Goal: Task Accomplishment & Management: Manage account settings

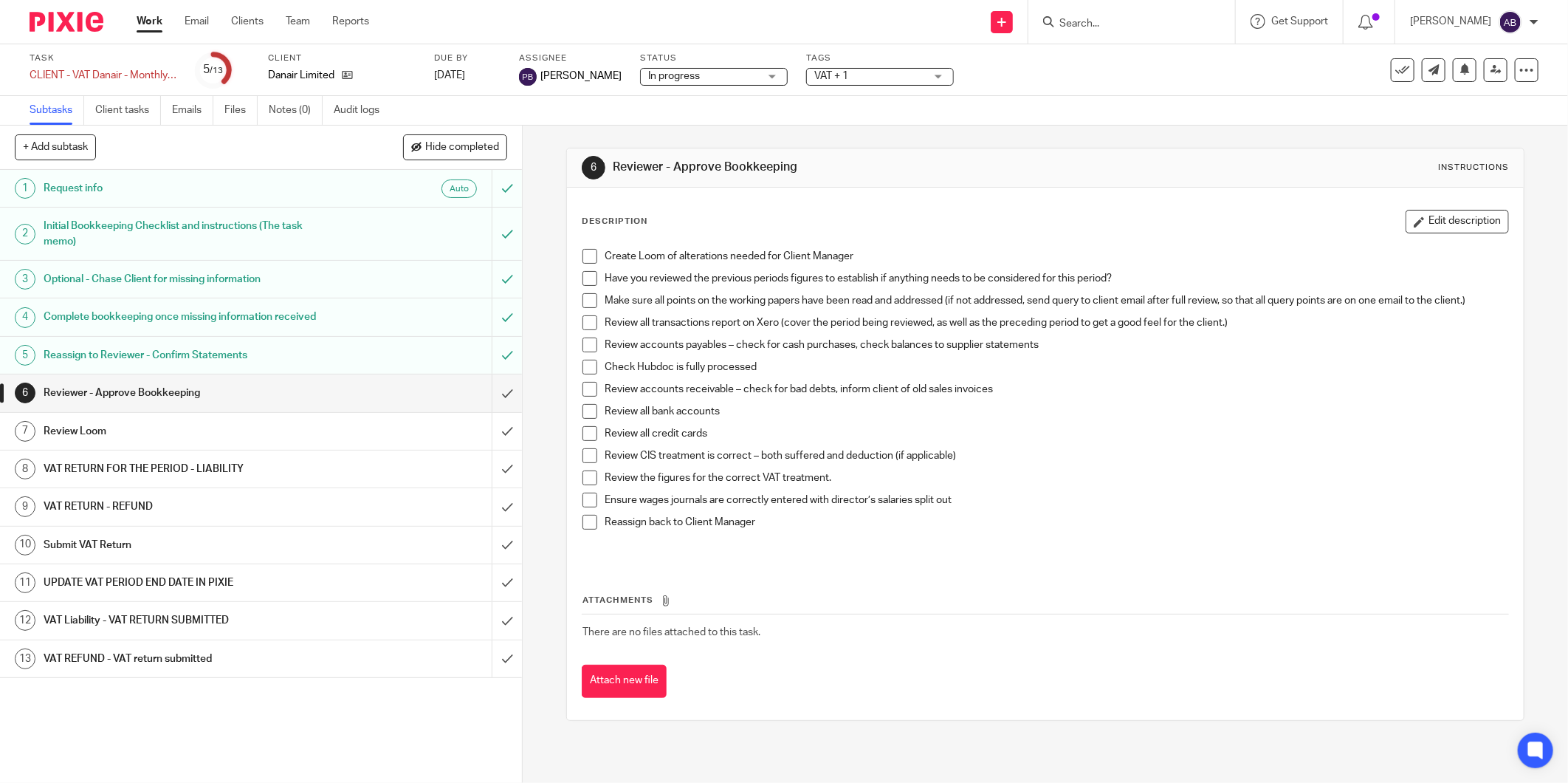
click at [1068, 19] on input "Search" at bounding box center [1124, 24] width 133 height 14
click at [345, 75] on icon at bounding box center [347, 75] width 11 height 11
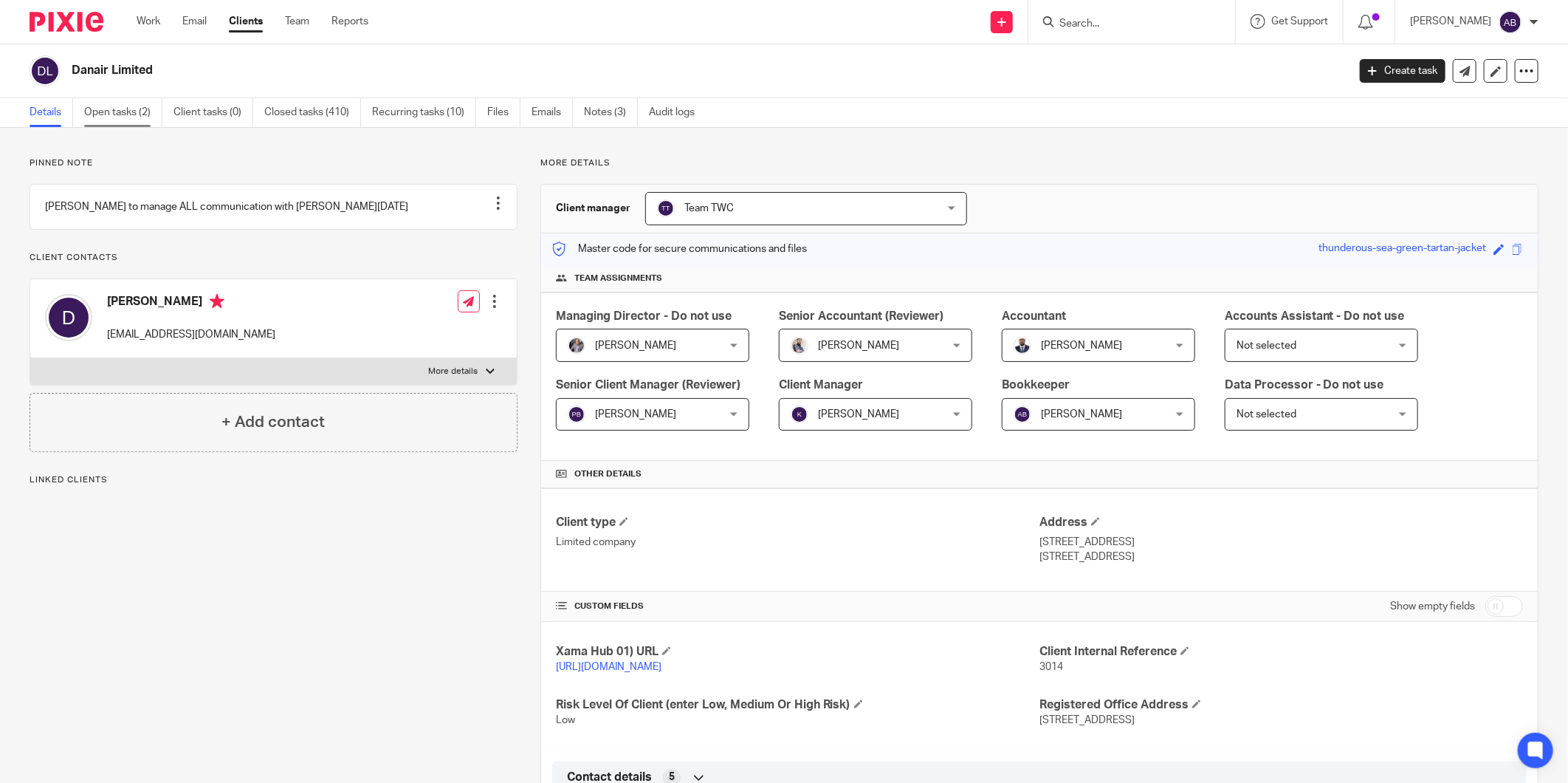
click at [118, 108] on link "Open tasks (2)" at bounding box center [124, 113] width 78 height 29
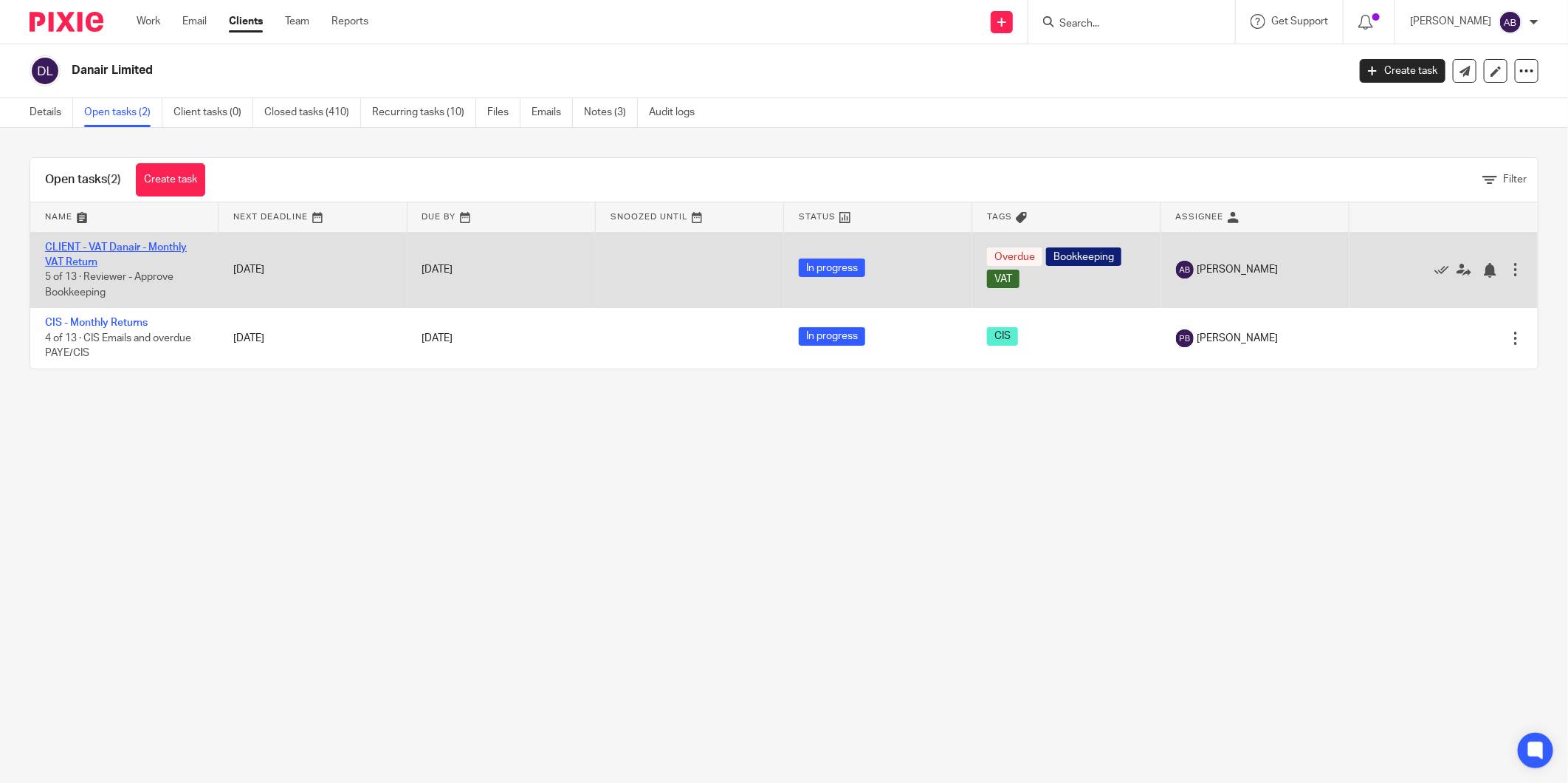
click at [153, 248] on link "CLIENT - VAT Danair - Monthly VAT Return" at bounding box center [116, 255] width 142 height 25
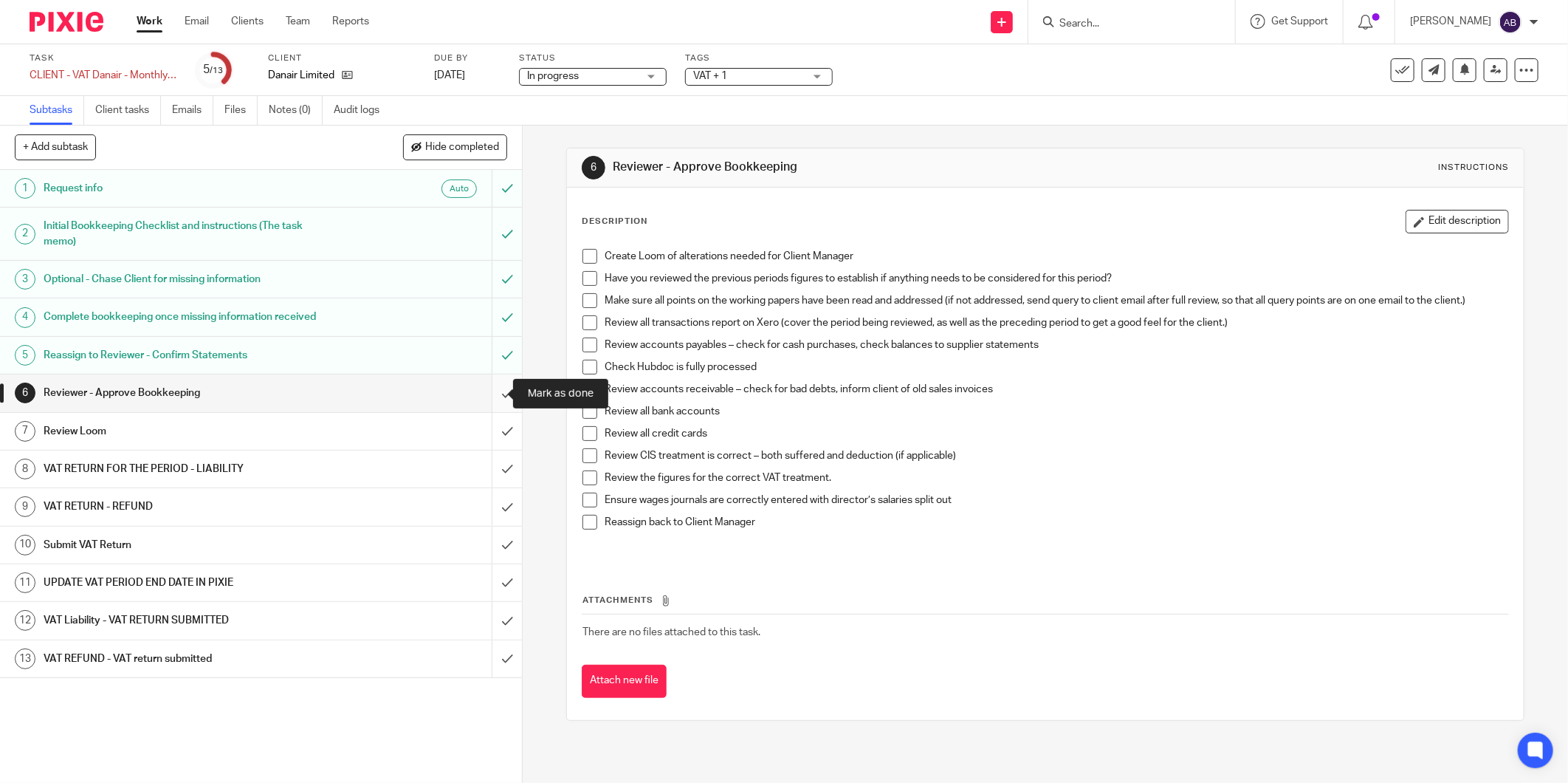
click at [488, 395] on input "submit" at bounding box center [261, 393] width 522 height 37
click at [285, 468] on h1 "VAT RETURN FOR THE PERIOD - LIABILITY" at bounding box center [188, 468] width 289 height 22
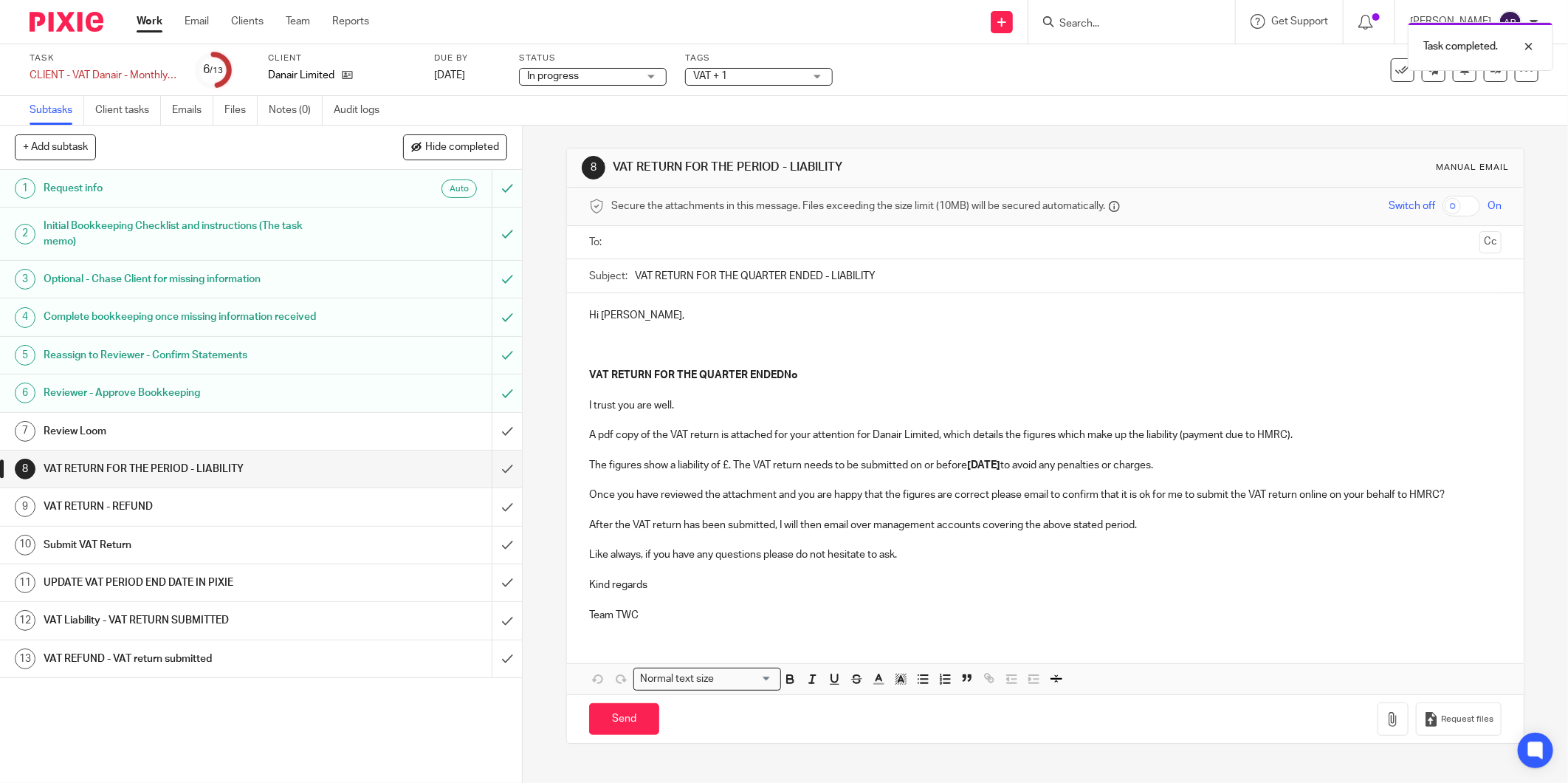
click at [406, 513] on div "VAT RETURN - REFUND" at bounding box center [260, 507] width 434 height 22
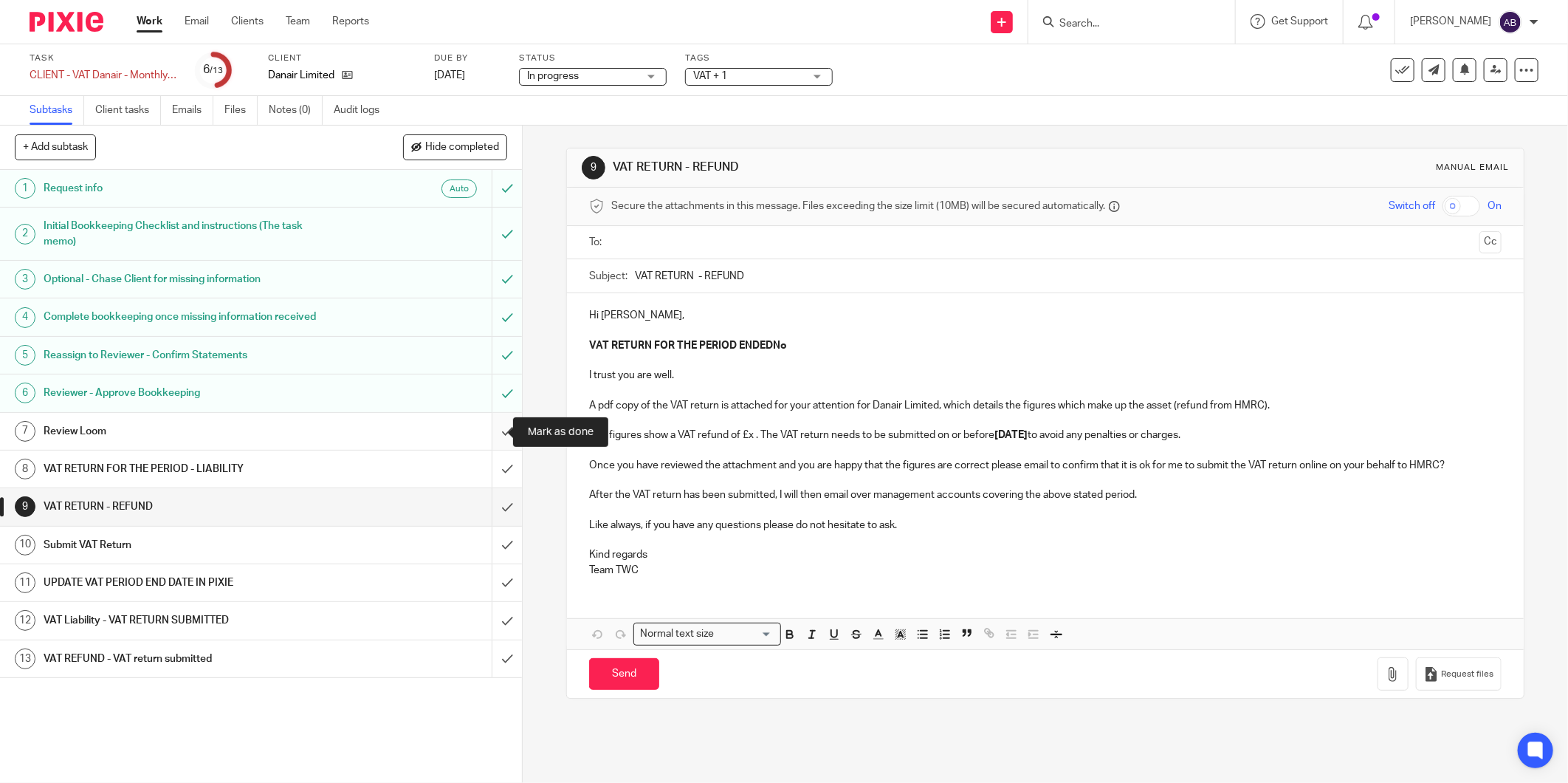
click at [496, 432] on input "submit" at bounding box center [261, 431] width 522 height 37
click at [491, 510] on input "submit" at bounding box center [261, 507] width 522 height 37
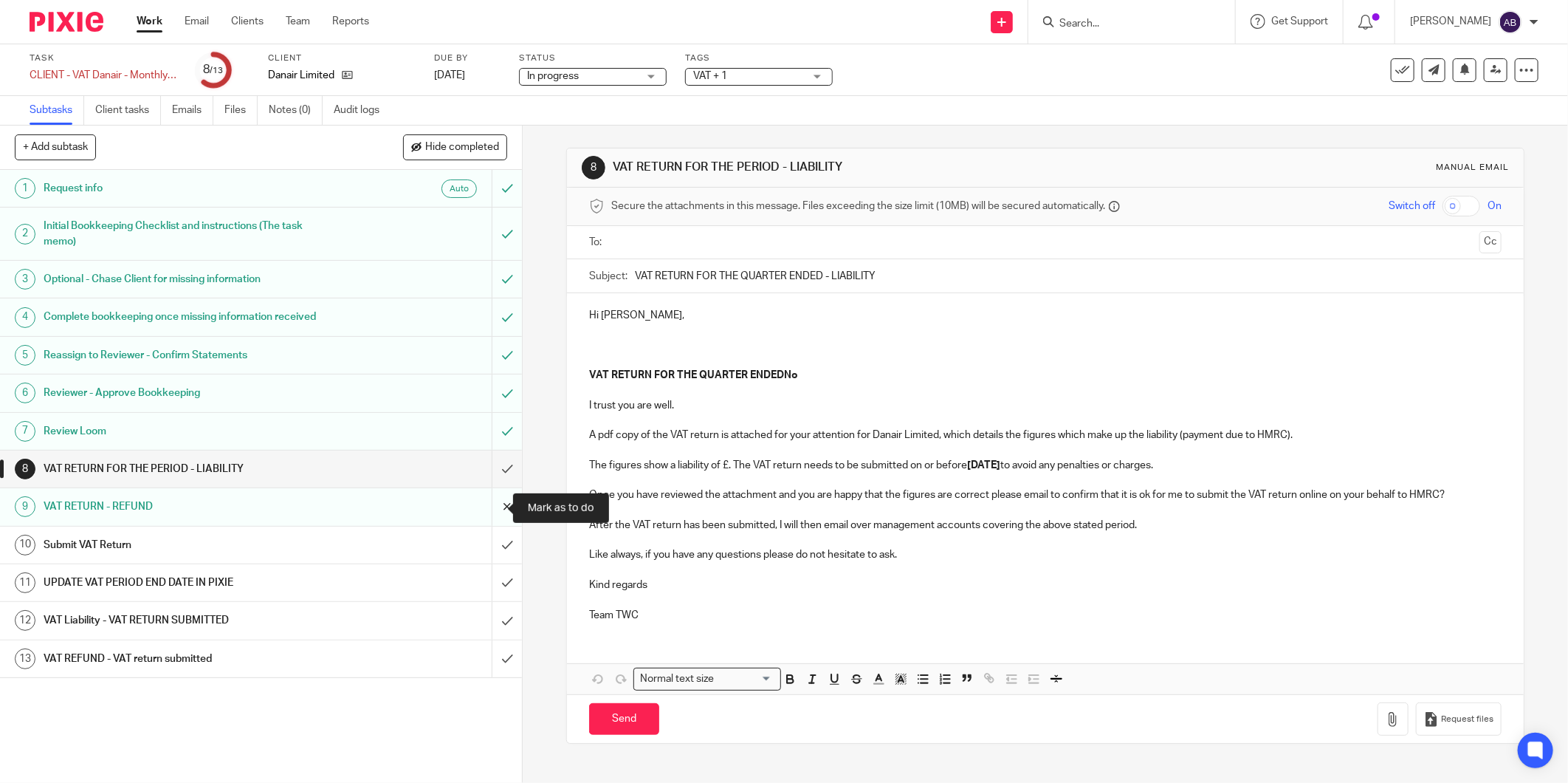
click at [489, 513] on input "submit" at bounding box center [261, 507] width 522 height 37
click at [661, 246] on input "text" at bounding box center [1044, 242] width 857 height 17
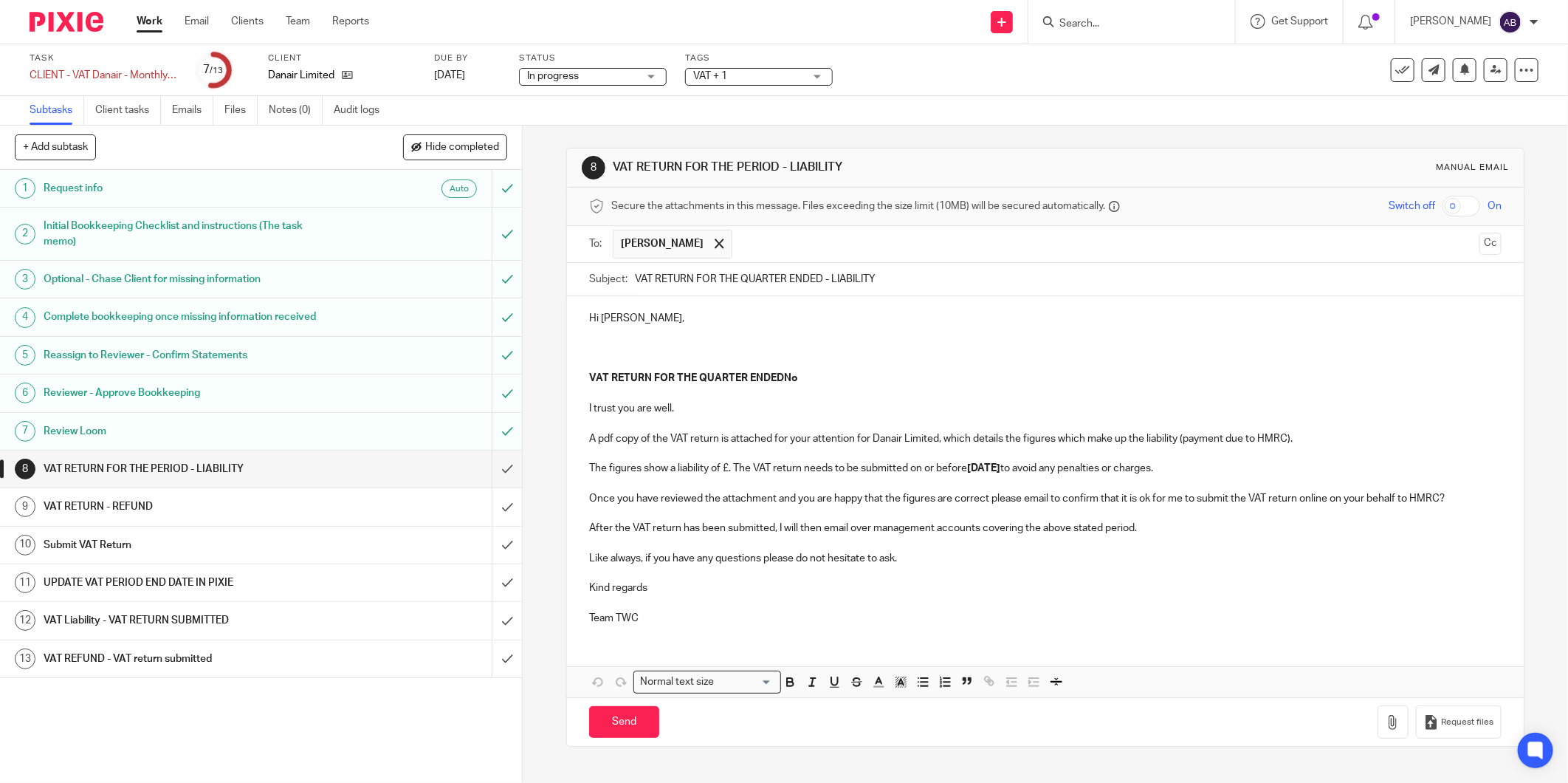
drag, startPoint x: 1474, startPoint y: 245, endPoint x: 1433, endPoint y: 252, distance: 41.6
click at [1479, 246] on button "Cc" at bounding box center [1490, 244] width 22 height 22
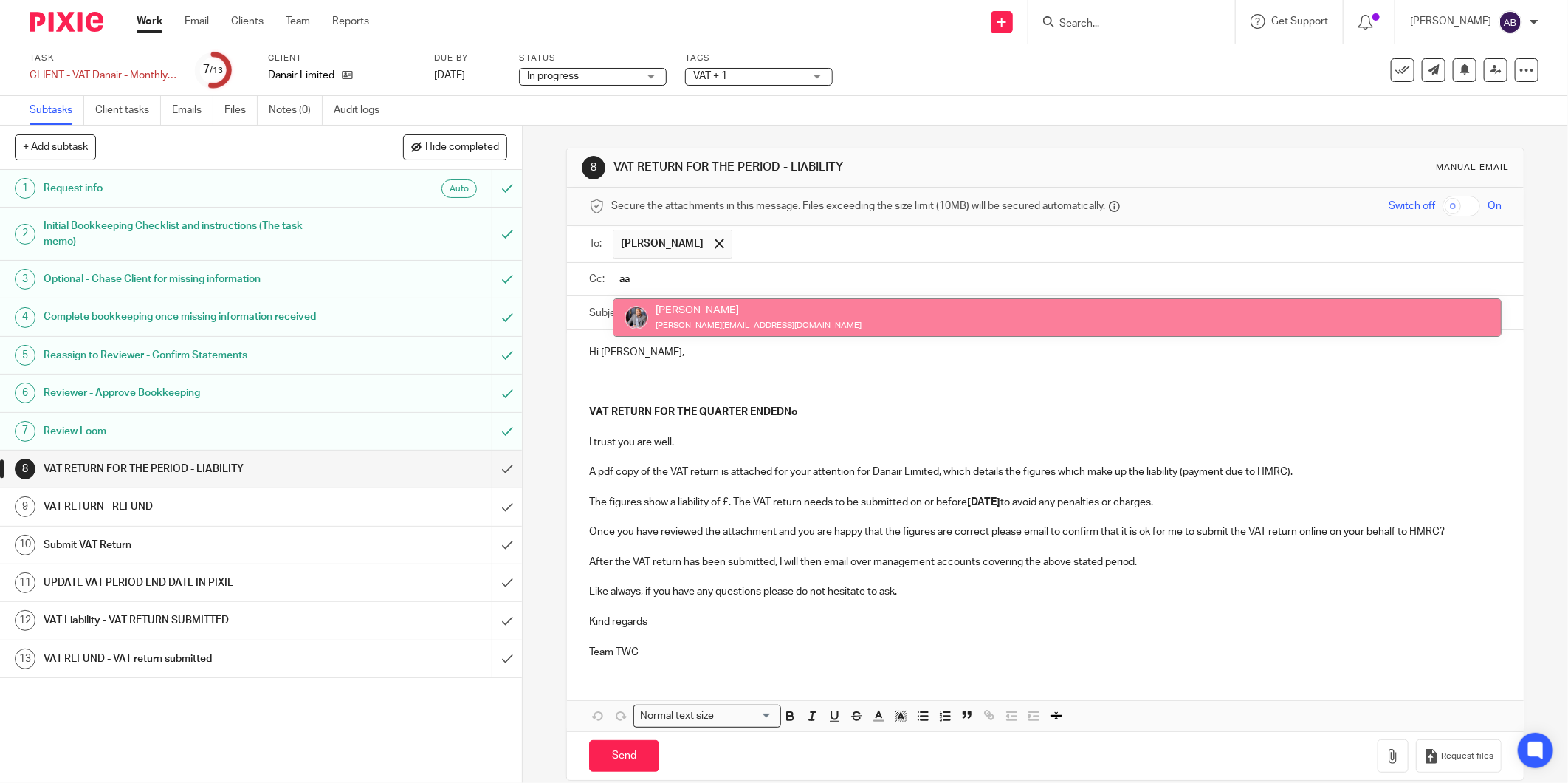
type input "aa"
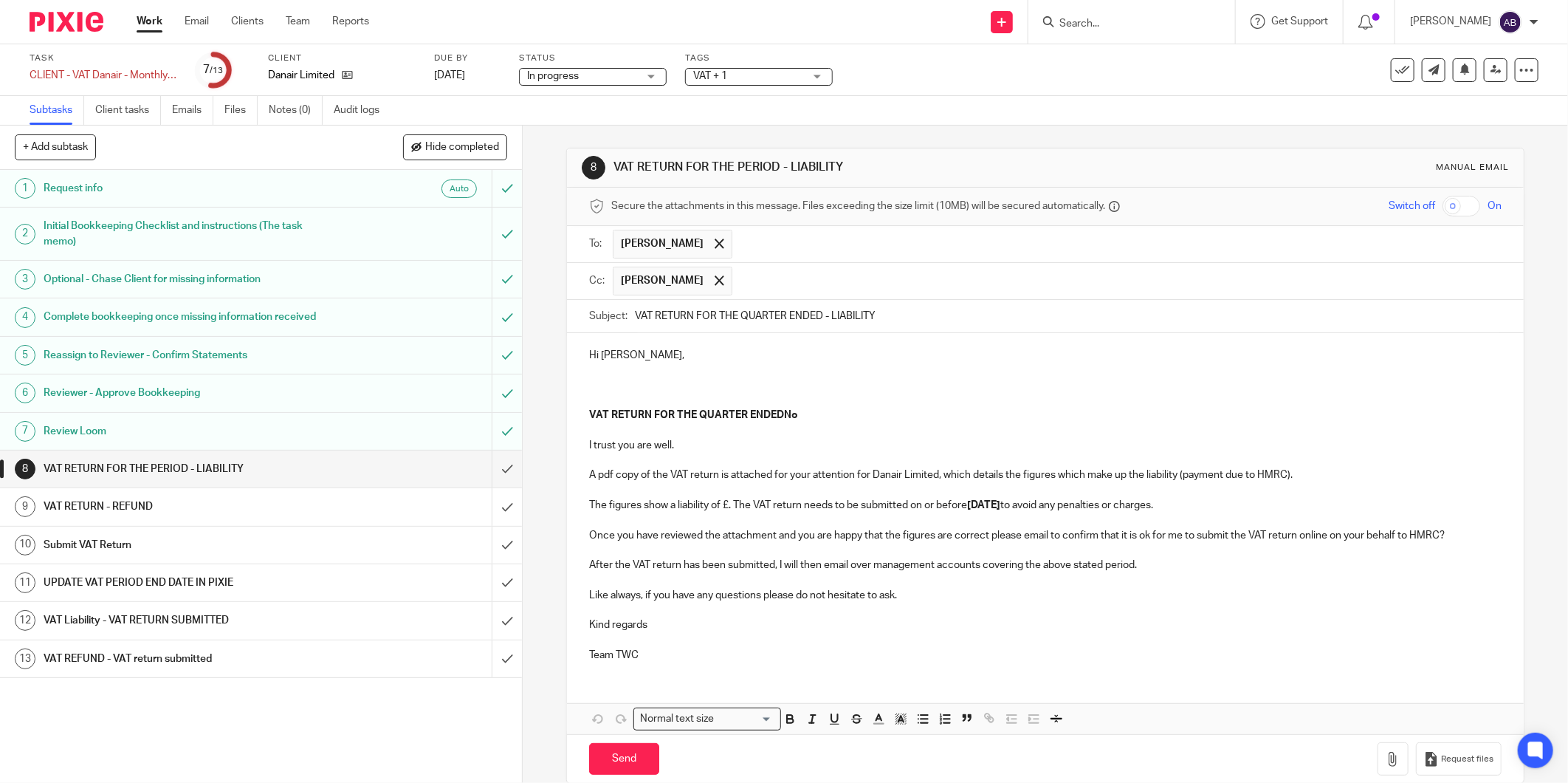
click at [599, 388] on p at bounding box center [1045, 386] width 913 height 45
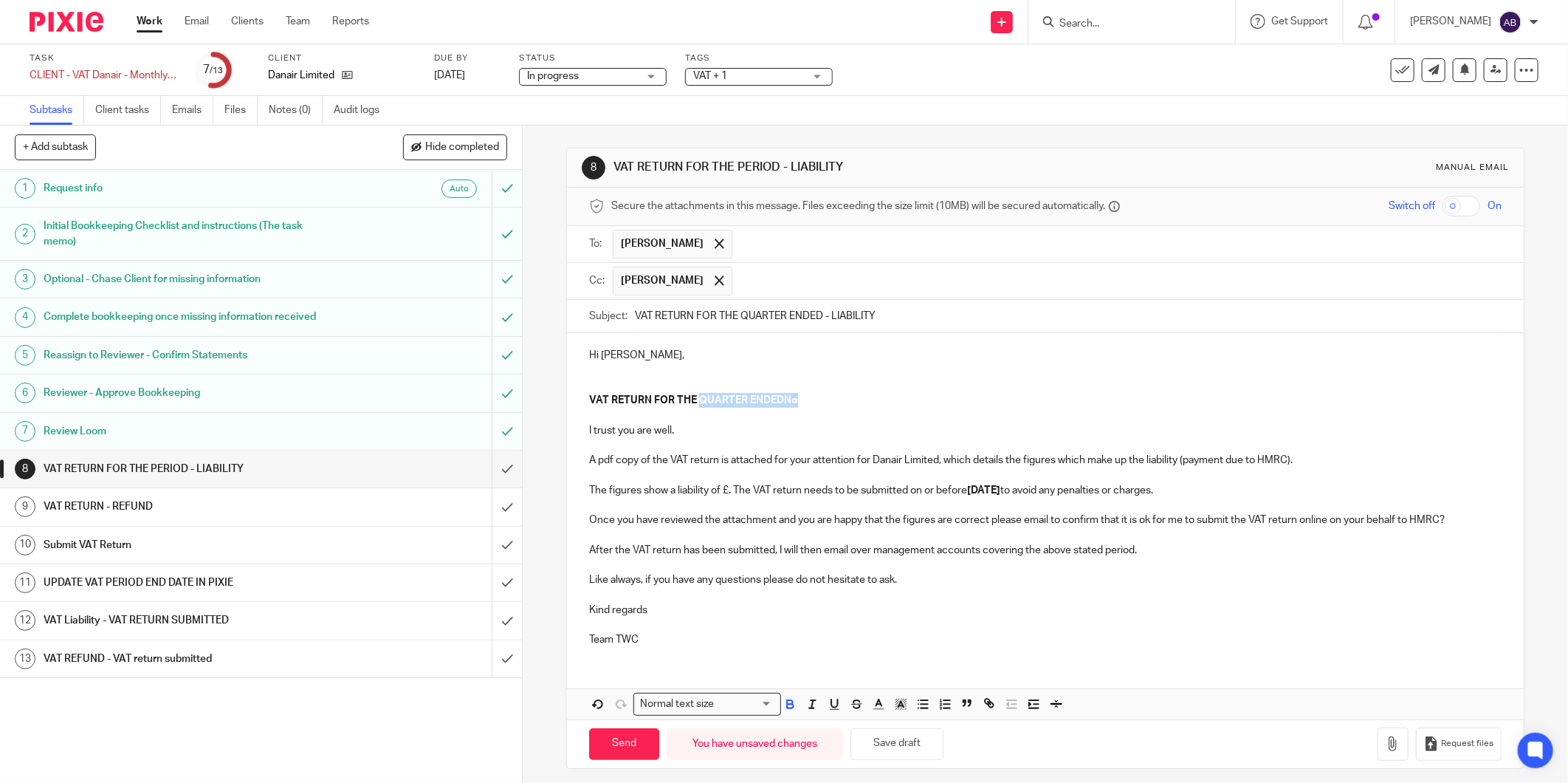
drag, startPoint x: 694, startPoint y: 403, endPoint x: 798, endPoint y: 402, distance: 104.0
click at [798, 402] on p "VAT RETURN FOR THE QUARTER ENDEDNo" at bounding box center [1045, 400] width 913 height 15
paste div
click at [792, 402] on strong "ENDED 31 August 2025" at bounding box center [774, 399] width 69 height 10
click at [793, 402] on strong "ENDED 31 August 2025" at bounding box center [774, 399] width 69 height 10
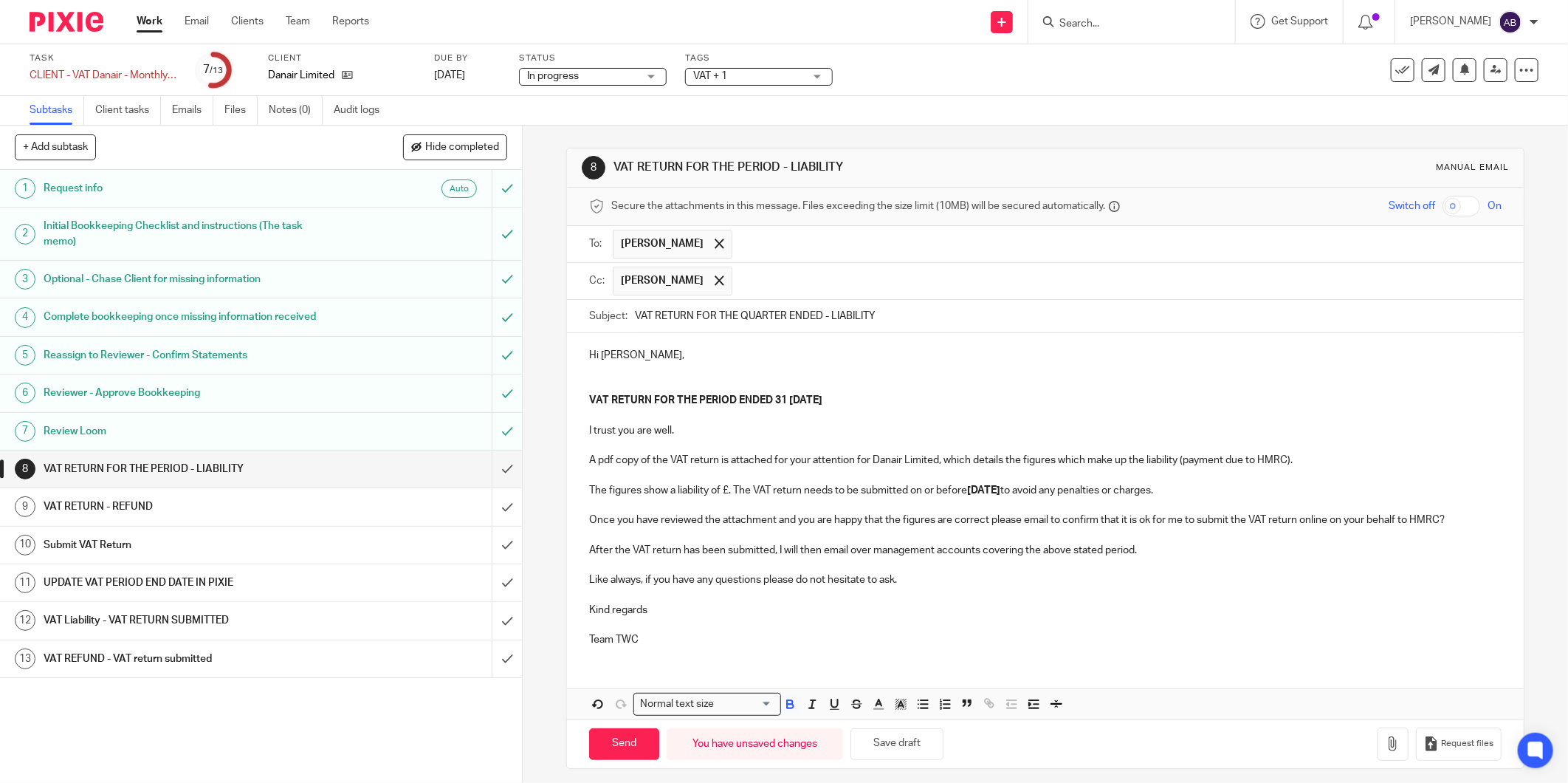
click at [793, 401] on strong "ENDED 31 September 2025" at bounding box center [781, 399] width 84 height 10
click at [783, 400] on strong "ENDED 31 SEPTEMBER 2025" at bounding box center [781, 399] width 84 height 10
drag, startPoint x: 875, startPoint y: 402, endPoint x: 738, endPoint y: 403, distance: 137.0
click at [738, 403] on p "VAT RETURN FOR THE PERIOD ENDED 30 SEPTEMBER 2025" at bounding box center [1045, 400] width 913 height 15
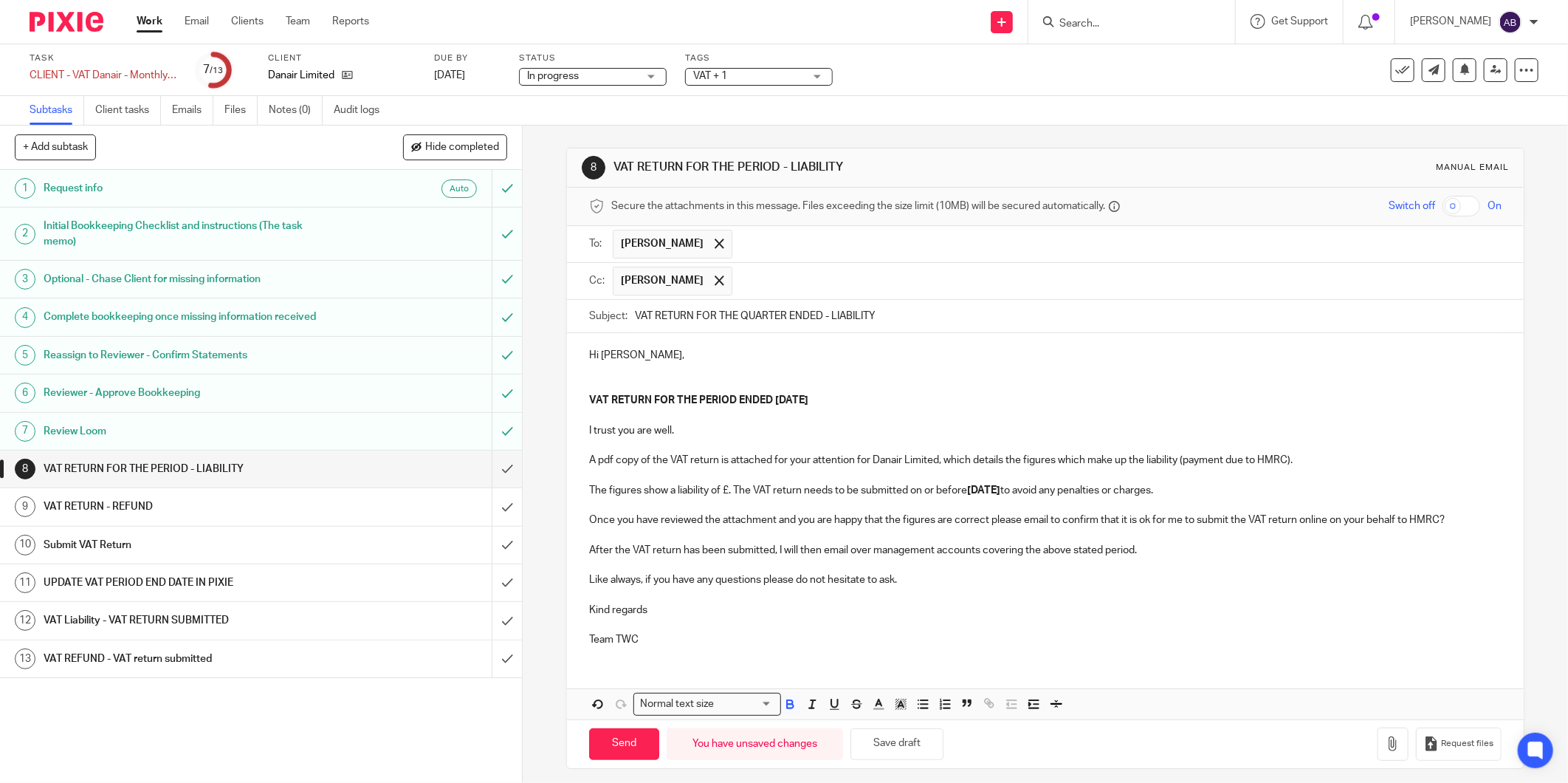
click at [704, 406] on strong "VAT RETURN FOR THE PERIOD" at bounding box center [663, 399] width 147 height 10
drag, startPoint x: 675, startPoint y: 398, endPoint x: 697, endPoint y: 399, distance: 22.0
click at [697, 399] on strong "VAT RETURN FOR THE PERIOD" at bounding box center [663, 399] width 147 height 10
drag, startPoint x: 670, startPoint y: 400, endPoint x: 882, endPoint y: 399, distance: 212.0
click at [882, 399] on p "VAT RETURN FOR THE PERIOD ENDED 30 SEPTEMBER 2025" at bounding box center [1045, 400] width 913 height 15
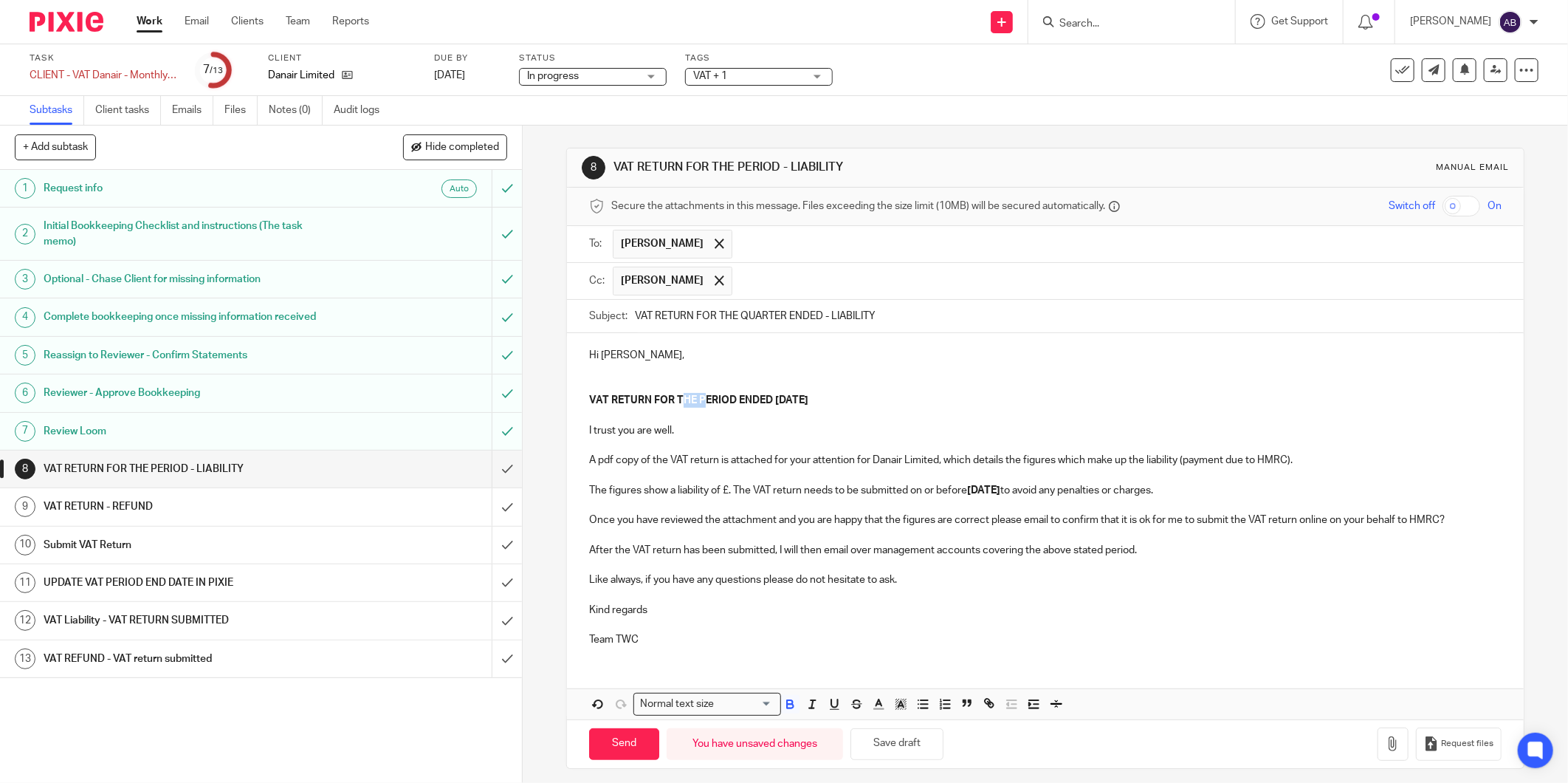
copy p "THE PERIOD ENDED 30 SEPTEMBER 2025"
click at [193, 498] on h1 "VAT RETURN - REFUND" at bounding box center [188, 507] width 289 height 22
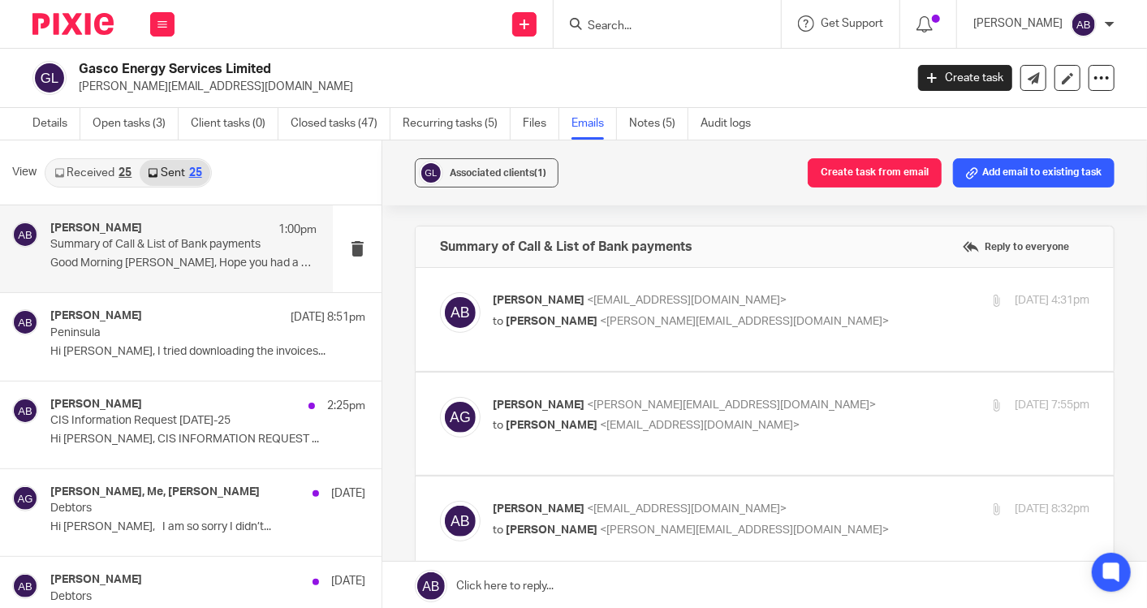
scroll to position [631, 0]
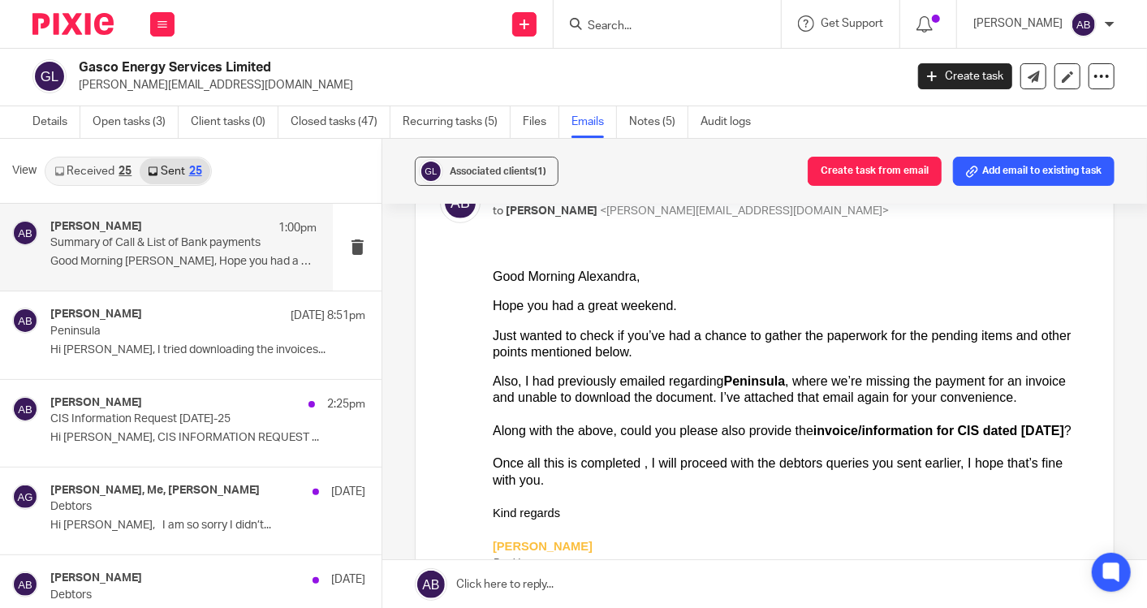
click at [616, 17] on form at bounding box center [672, 24] width 173 height 20
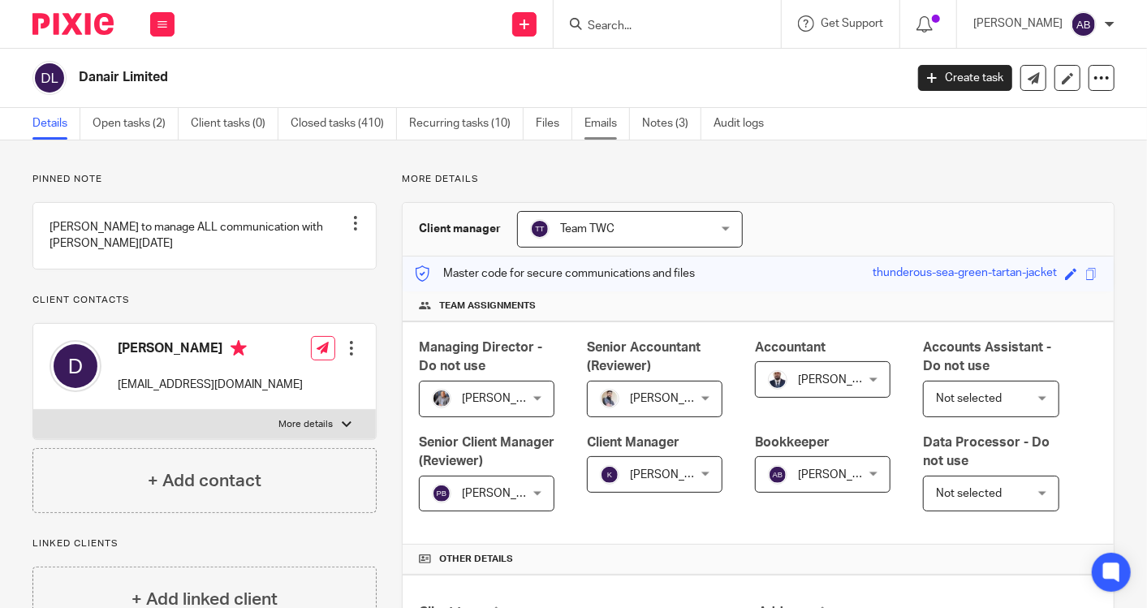
click at [598, 124] on link "Emails" at bounding box center [607, 124] width 45 height 32
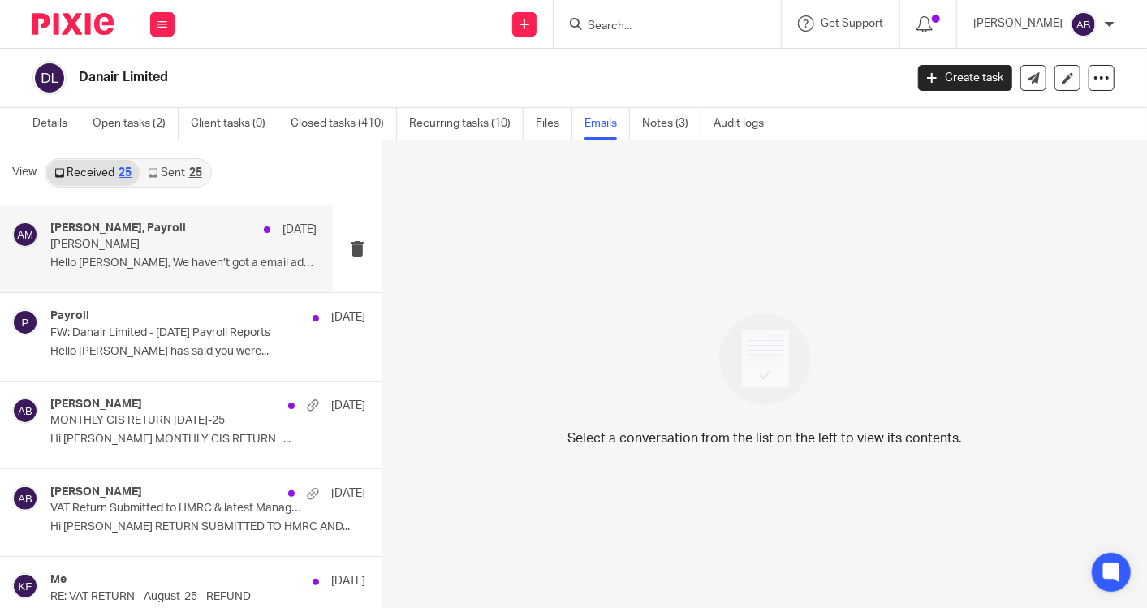
click at [192, 262] on p "Hello Aaron, We haven’t got a email address..." at bounding box center [183, 264] width 266 height 14
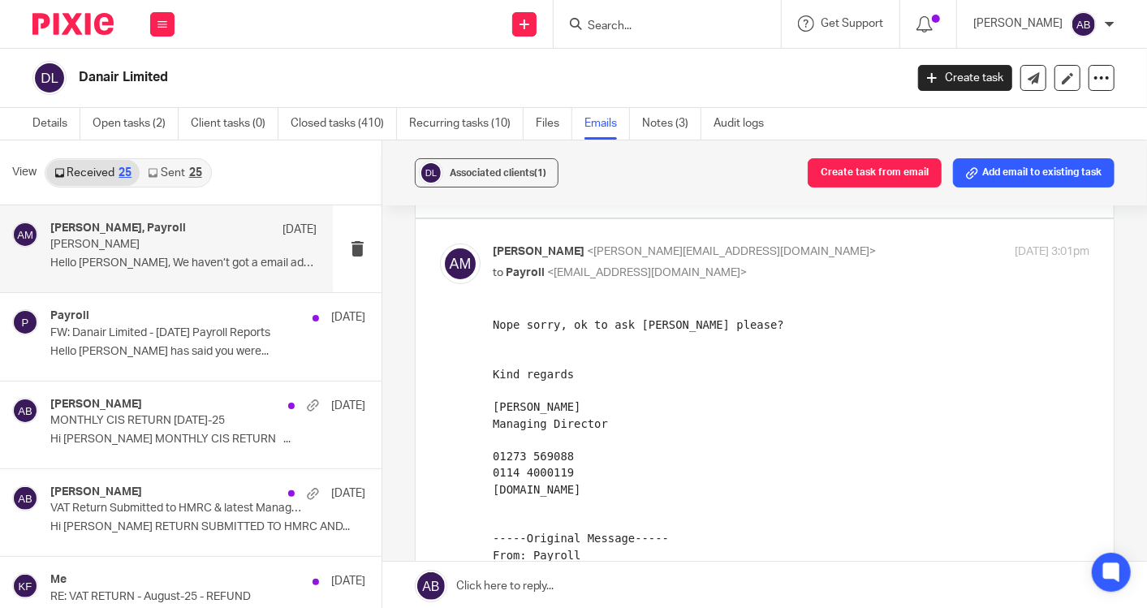
scroll to position [270, 0]
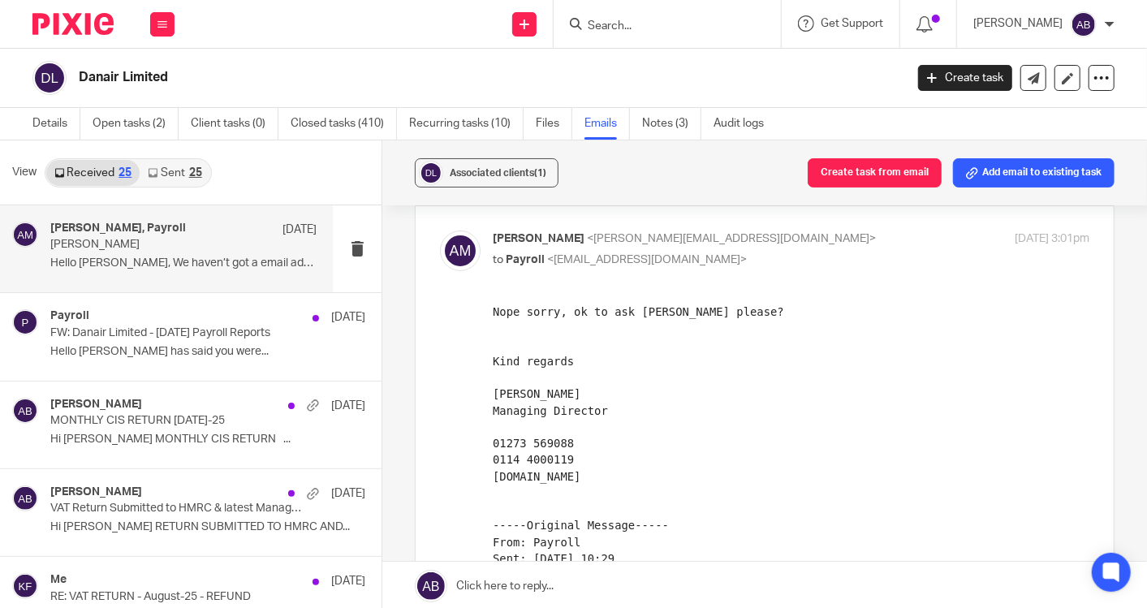
click at [165, 175] on link "Sent 25" at bounding box center [175, 173] width 70 height 26
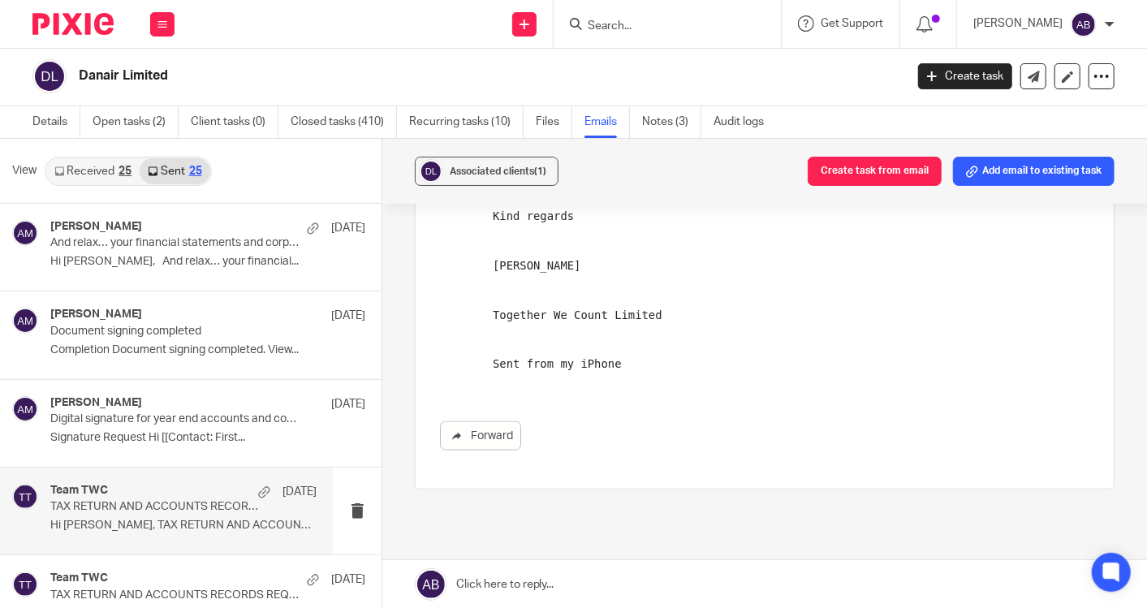
scroll to position [90, 0]
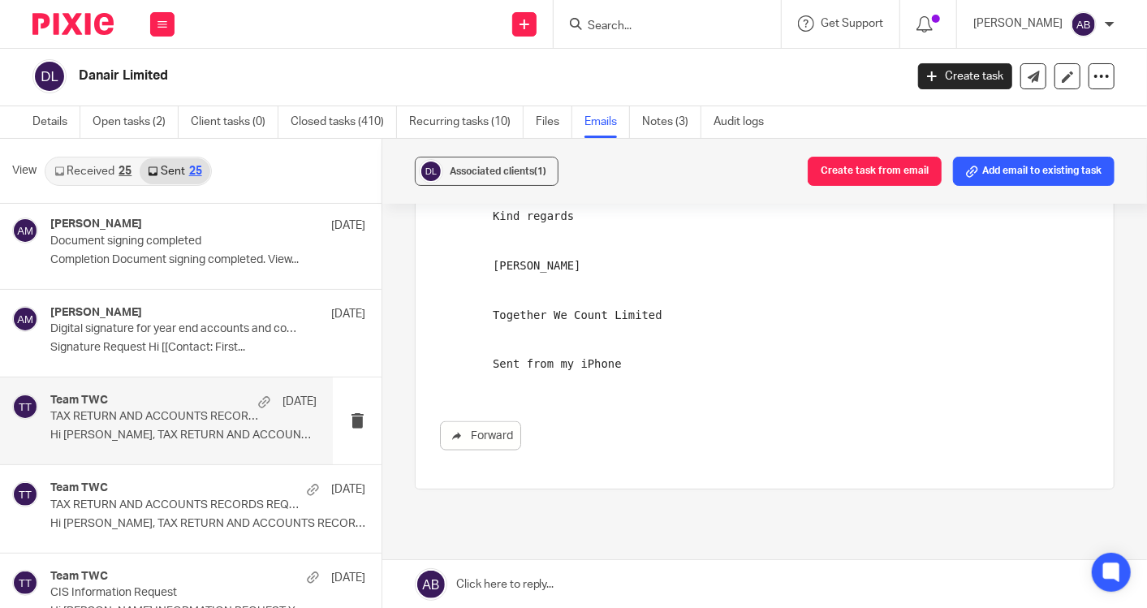
click at [154, 429] on p "Hi Daniel, TAX RETURN AND ACCOUNTS RECORDS..." at bounding box center [183, 436] width 266 height 14
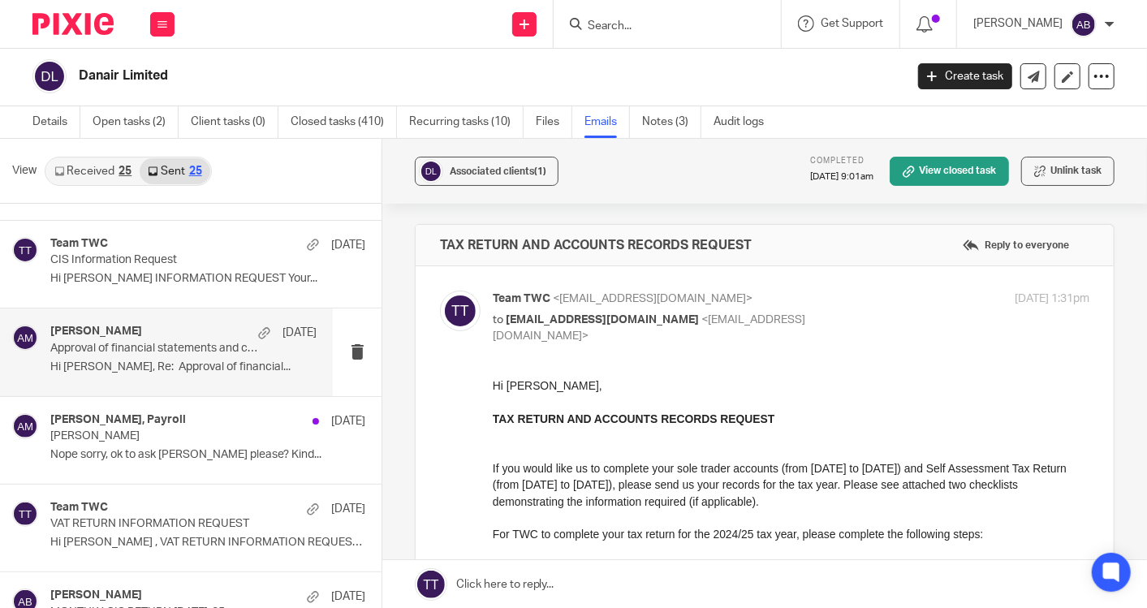
scroll to position [451, 0]
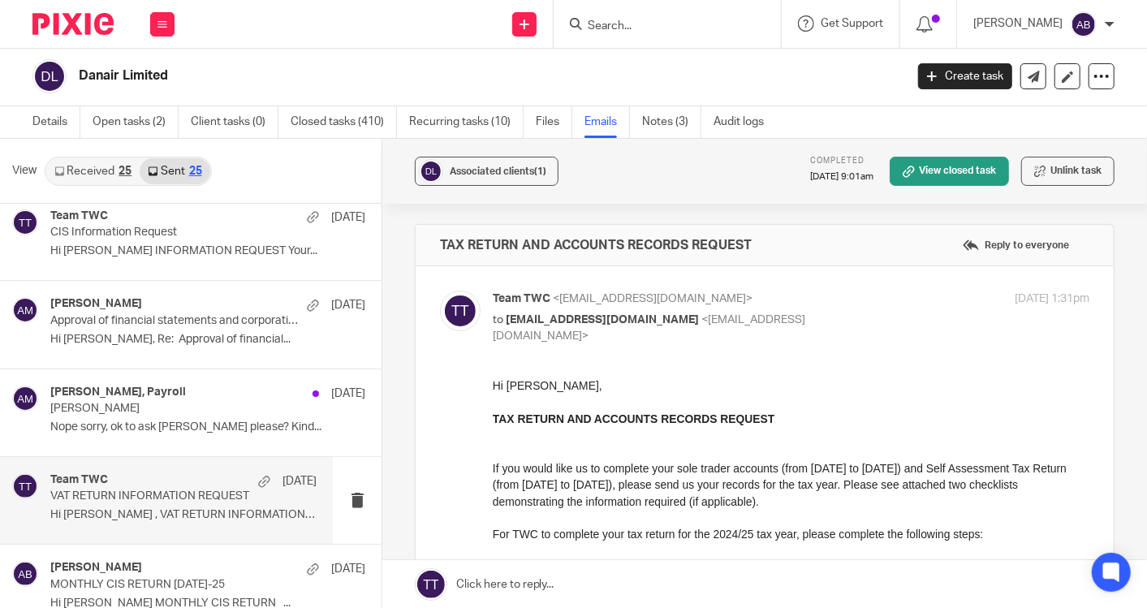
click at [146, 494] on p "VAT RETURN INFORMATION REQUEST" at bounding box center [156, 497] width 213 height 14
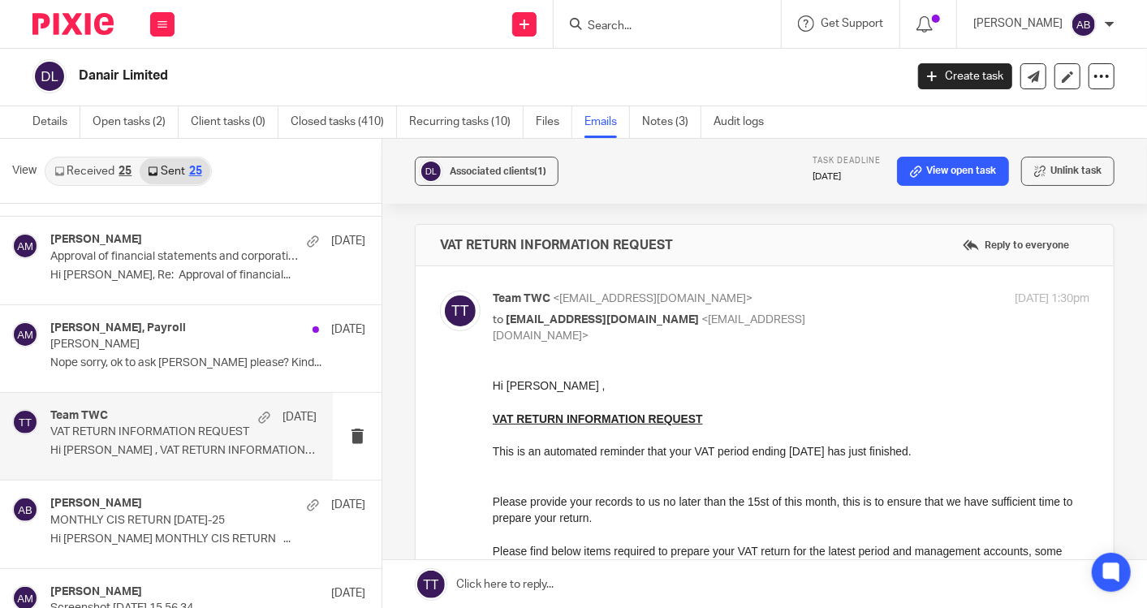
scroll to position [541, 0]
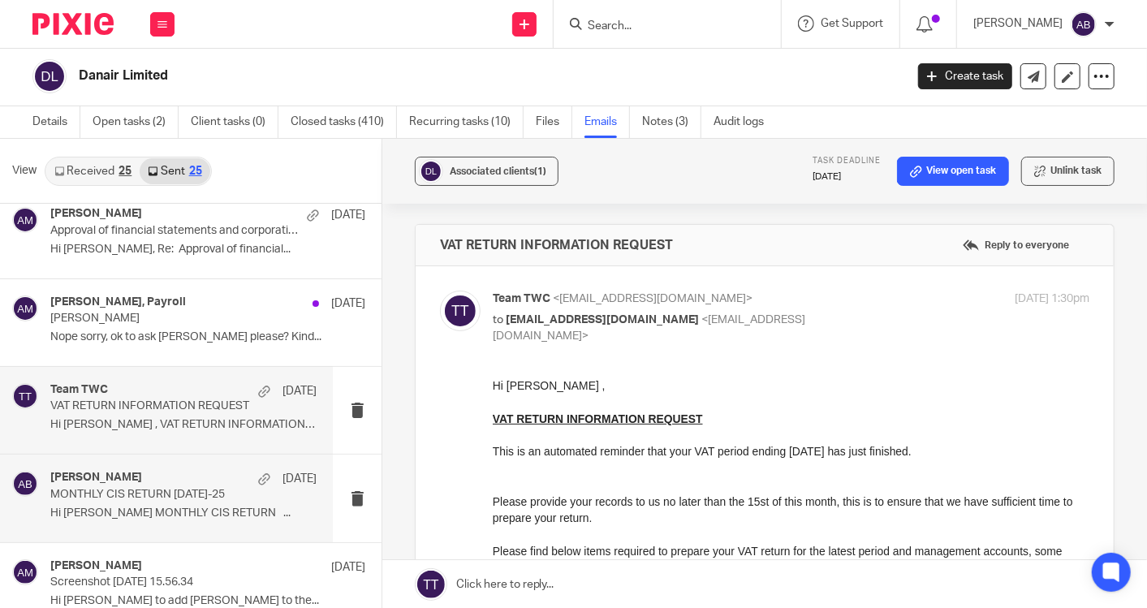
click at [149, 494] on p "MONTHLY CIS RETURN 05th Sep-25" at bounding box center [156, 495] width 213 height 14
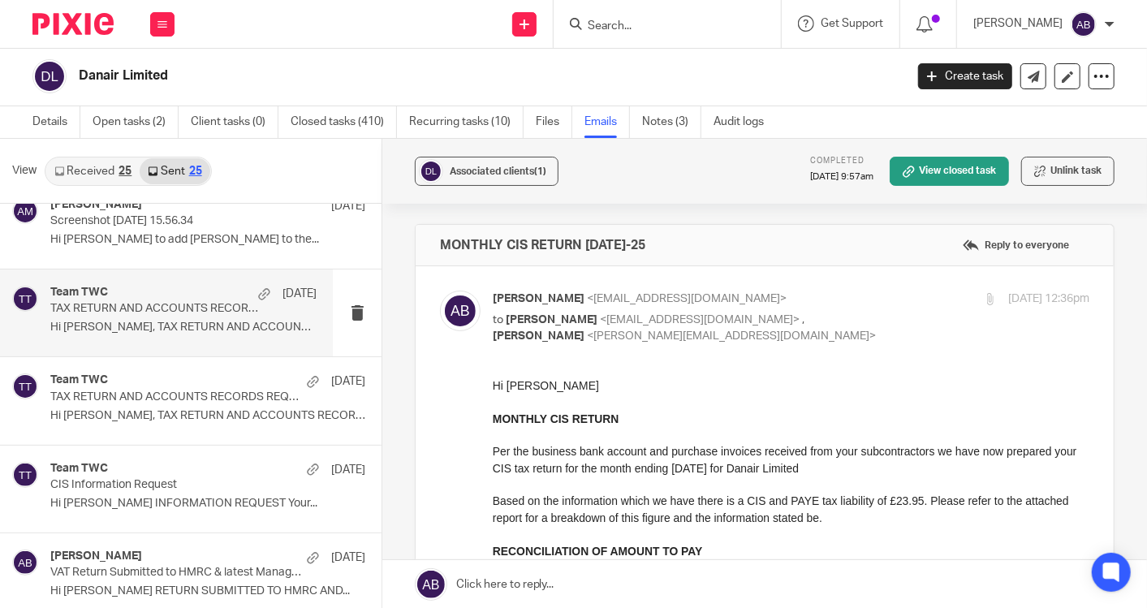
scroll to position [992, 0]
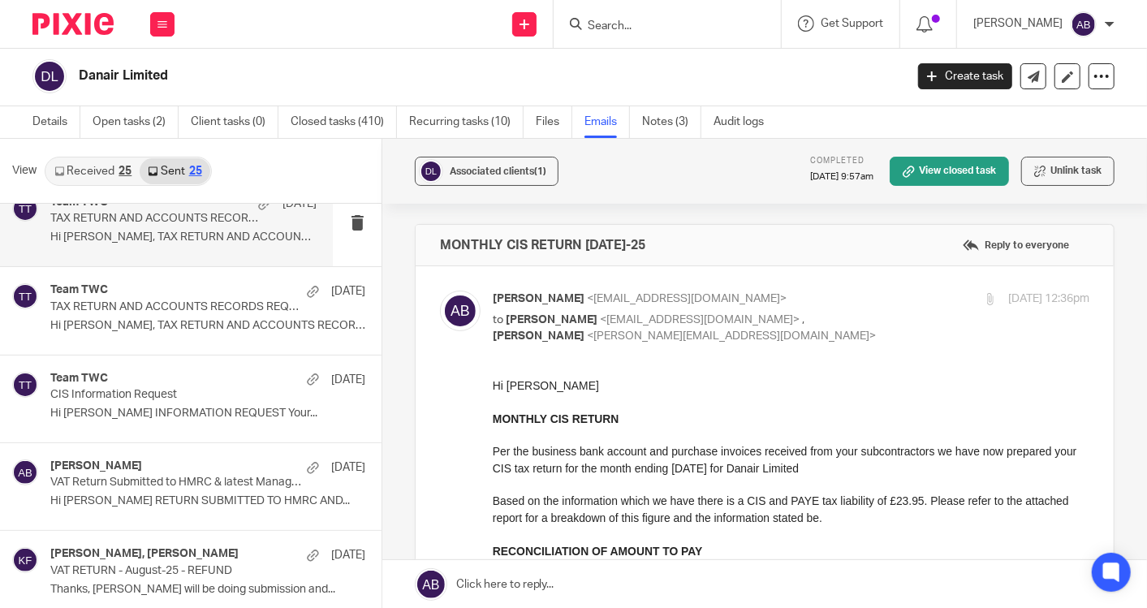
click at [149, 480] on p "VAT Return Submitted to HMRC & latest Management Accounts Aug-2025" at bounding box center [176, 483] width 252 height 14
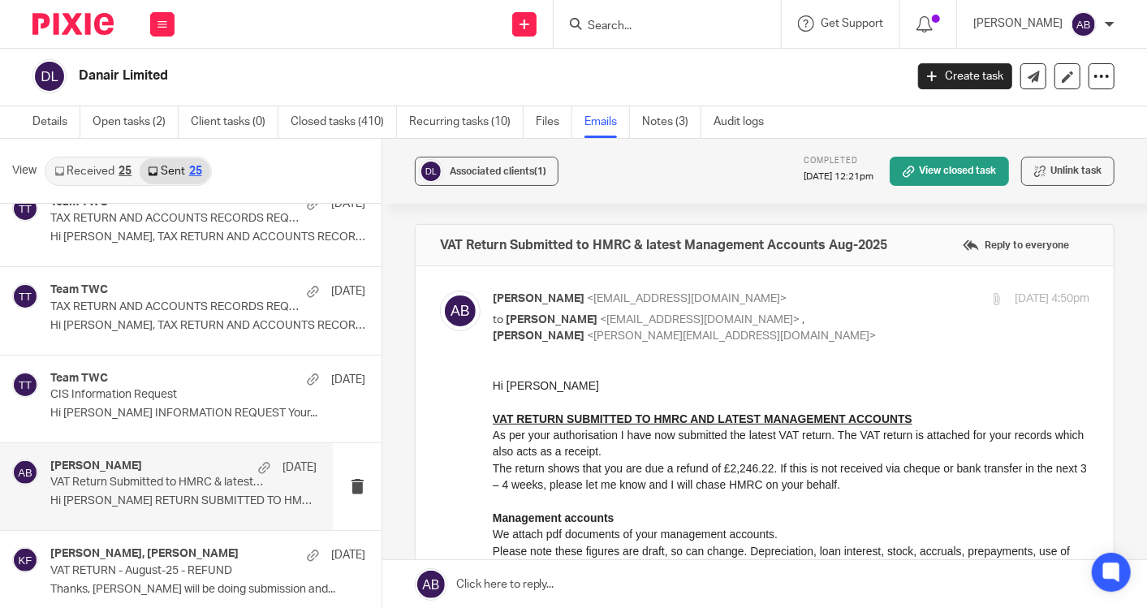
scroll to position [1082, 0]
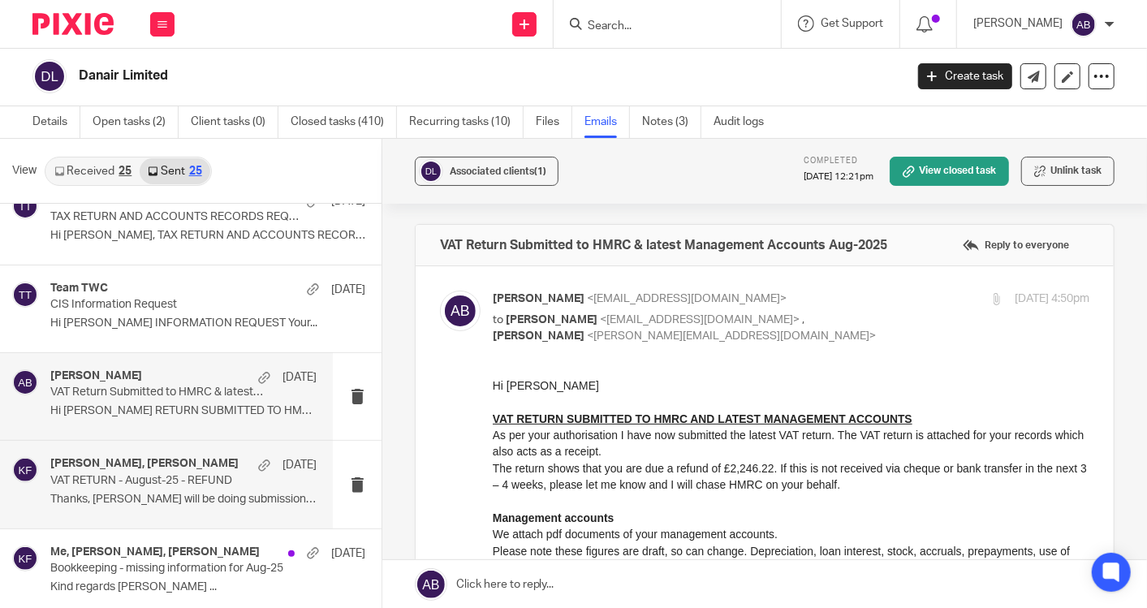
click at [144, 485] on div "Kim Faulkner, Daniel Hills 3 Sep VAT RETURN - August-25 - REFUND Thanks, Akshay…" at bounding box center [183, 484] width 266 height 54
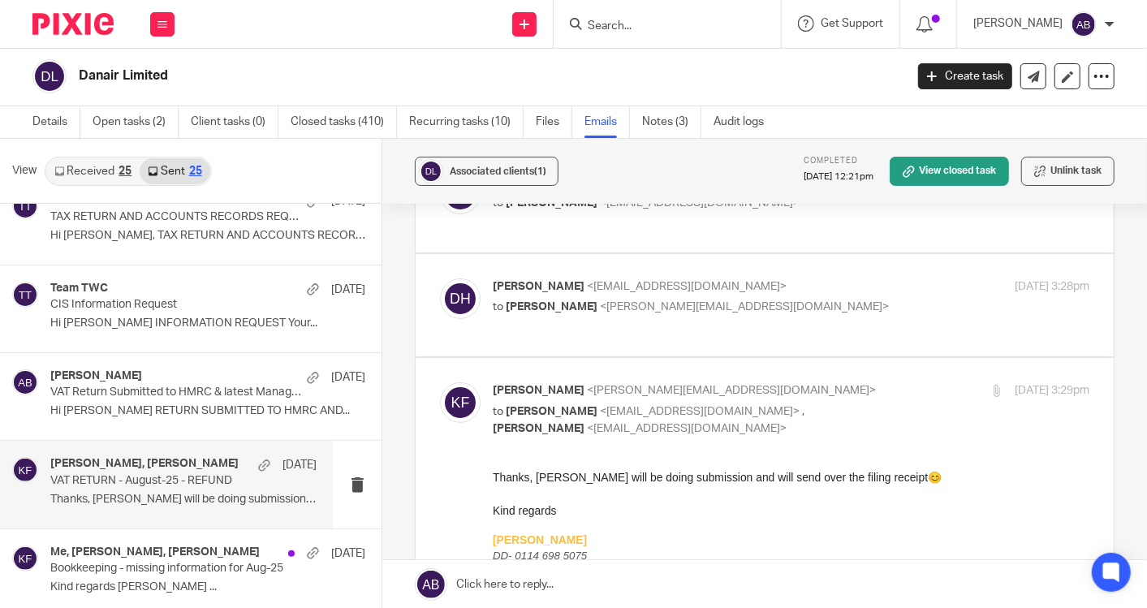
scroll to position [180, 0]
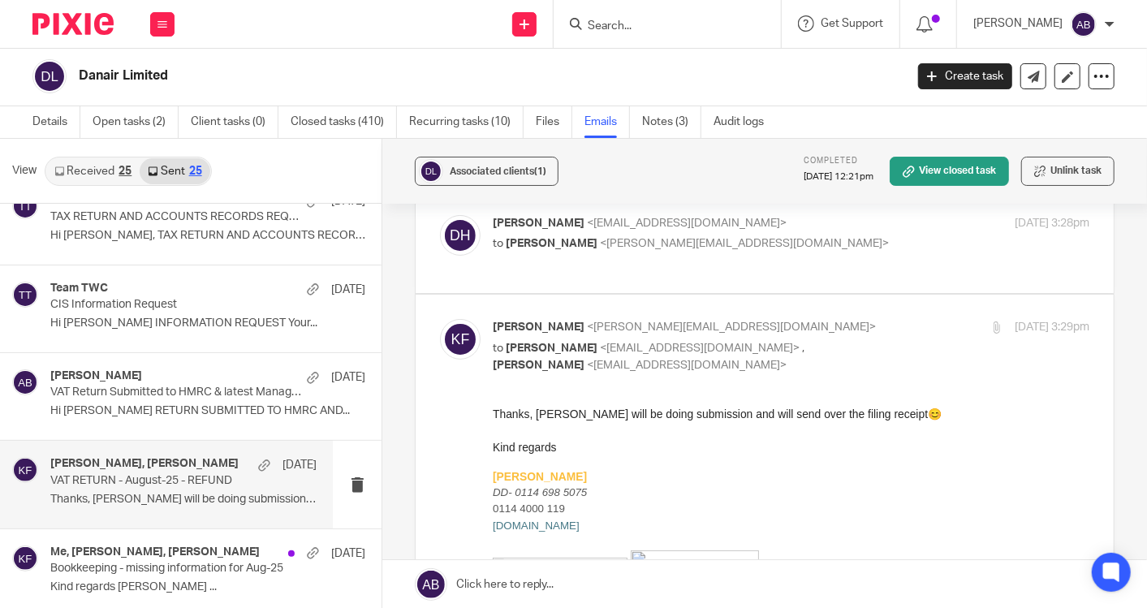
click at [837, 244] on div "Daniel Hills <danielhills@danairlimited.com> to Kim Faulkner <kim@togetherwecou…" at bounding box center [765, 242] width 650 height 54
click at [810, 235] on p "to Kim Faulkner <kim@togetherwecount.co.uk>" at bounding box center [692, 243] width 398 height 17
checkbox input "true"
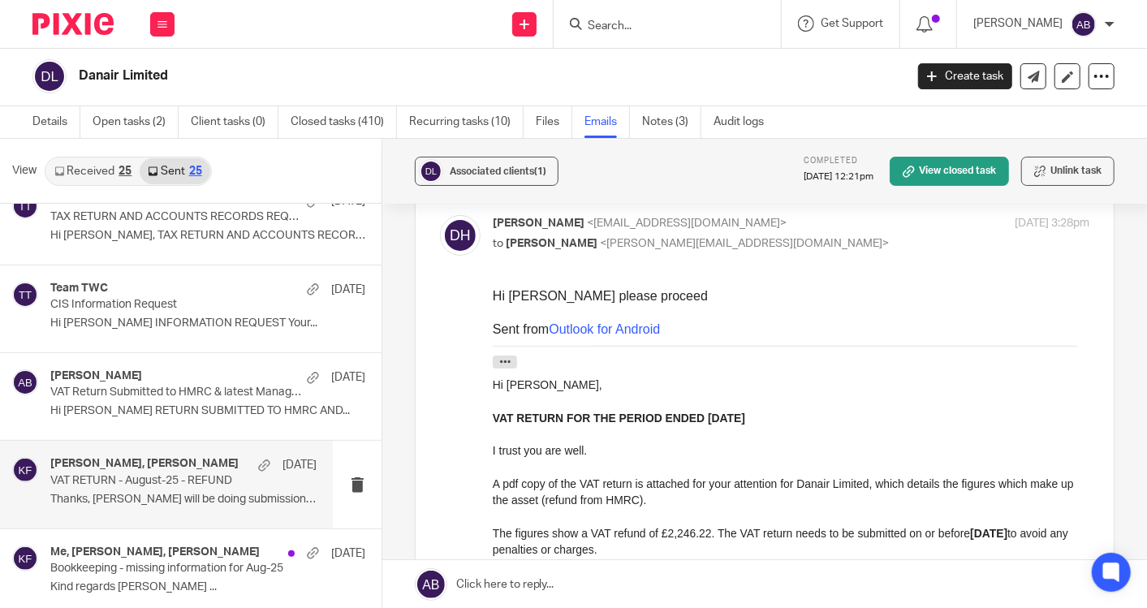
scroll to position [0, 0]
drag, startPoint x: 783, startPoint y: 418, endPoint x: 613, endPoint y: 421, distance: 169.7
click at [613, 421] on p "VAT RETURN FOR THE PERIOD ENDED 31 August 2025" at bounding box center [790, 417] width 597 height 16
copy p "PERIOD ENDED 31 August 2025"
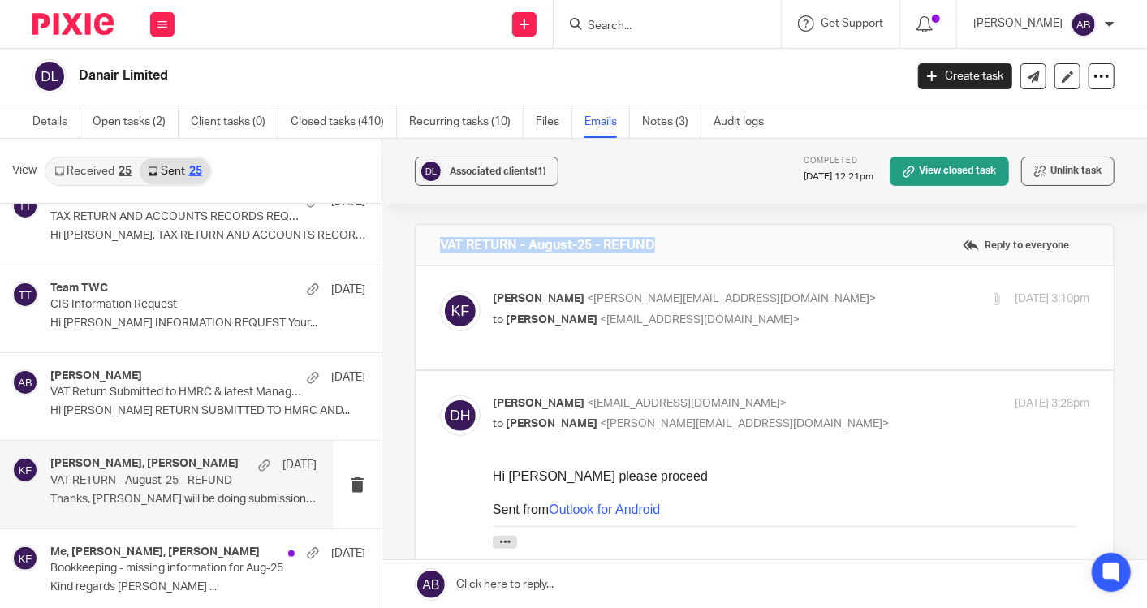
drag, startPoint x: 434, startPoint y: 239, endPoint x: 712, endPoint y: 243, distance: 278.5
click at [712, 243] on div "VAT RETURN - August-25 - REFUND Reply to everyone" at bounding box center [765, 245] width 698 height 41
copy h4 "VAT RETURN - August-25 - REFUND"
drag, startPoint x: 619, startPoint y: 243, endPoint x: 540, endPoint y: 241, distance: 78.8
click at [617, 243] on h4 "VAT RETURN - August-25 - REFUND" at bounding box center [547, 245] width 215 height 16
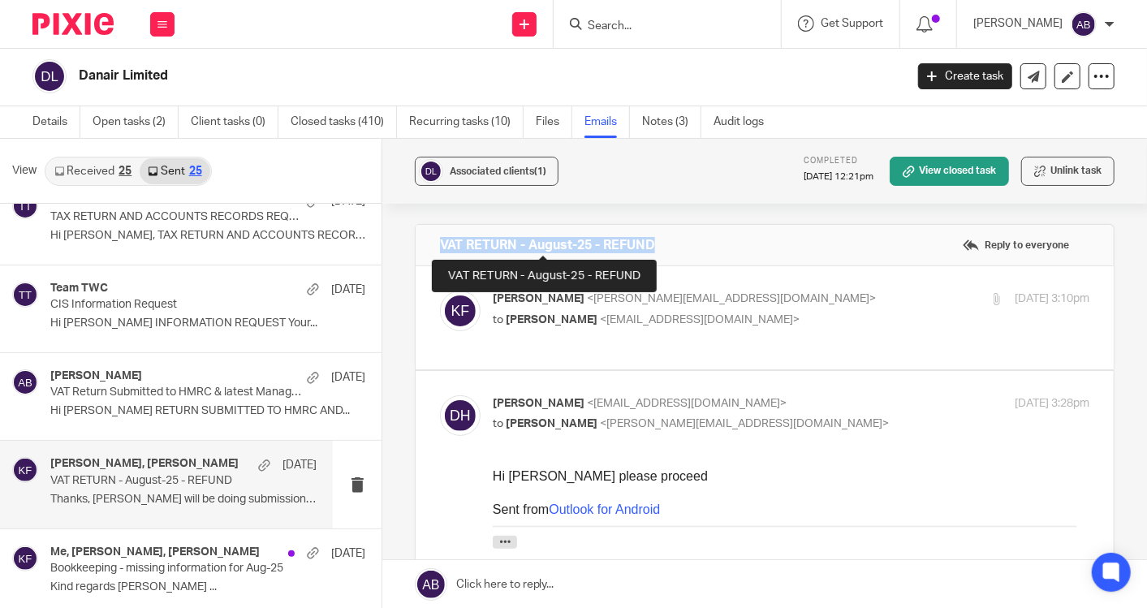
click at [521, 239] on h4 "VAT RETURN - August-25 - REFUND" at bounding box center [547, 245] width 215 height 16
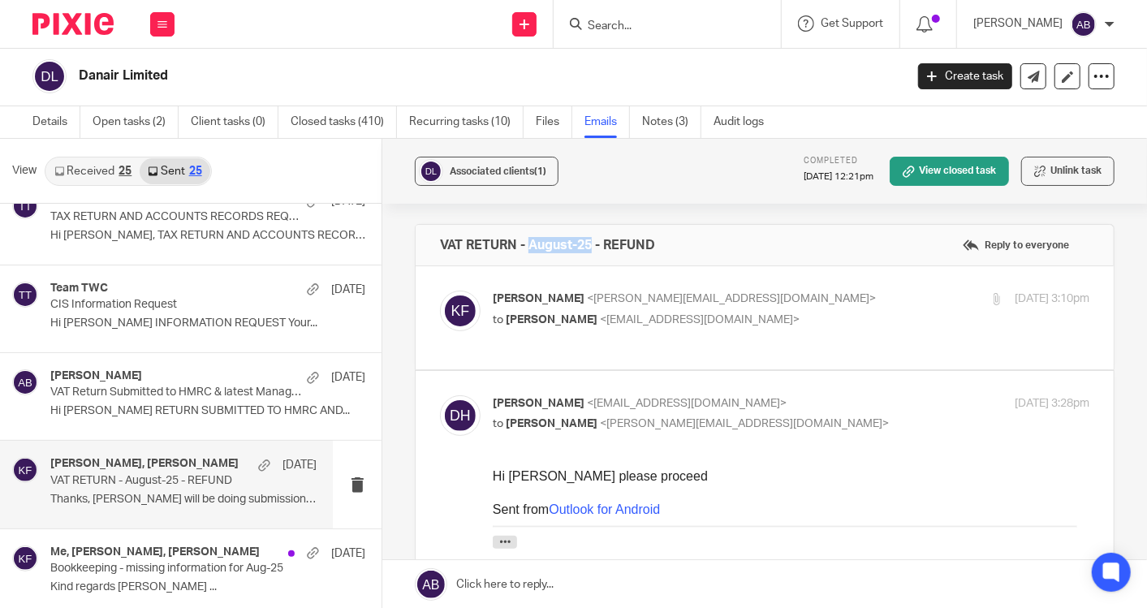
drag, startPoint x: 523, startPoint y: 244, endPoint x: 589, endPoint y: 244, distance: 65.8
click at [589, 244] on h4 "VAT RETURN - August-25 - REFUND" at bounding box center [547, 245] width 215 height 16
copy h4 "August-25"
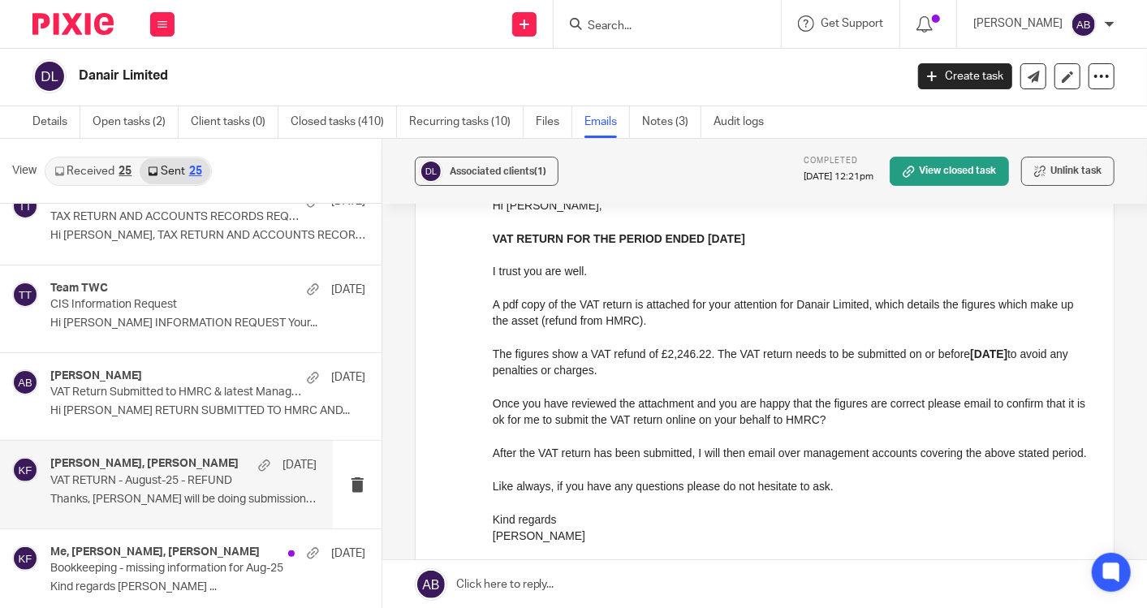
scroll to position [361, 0]
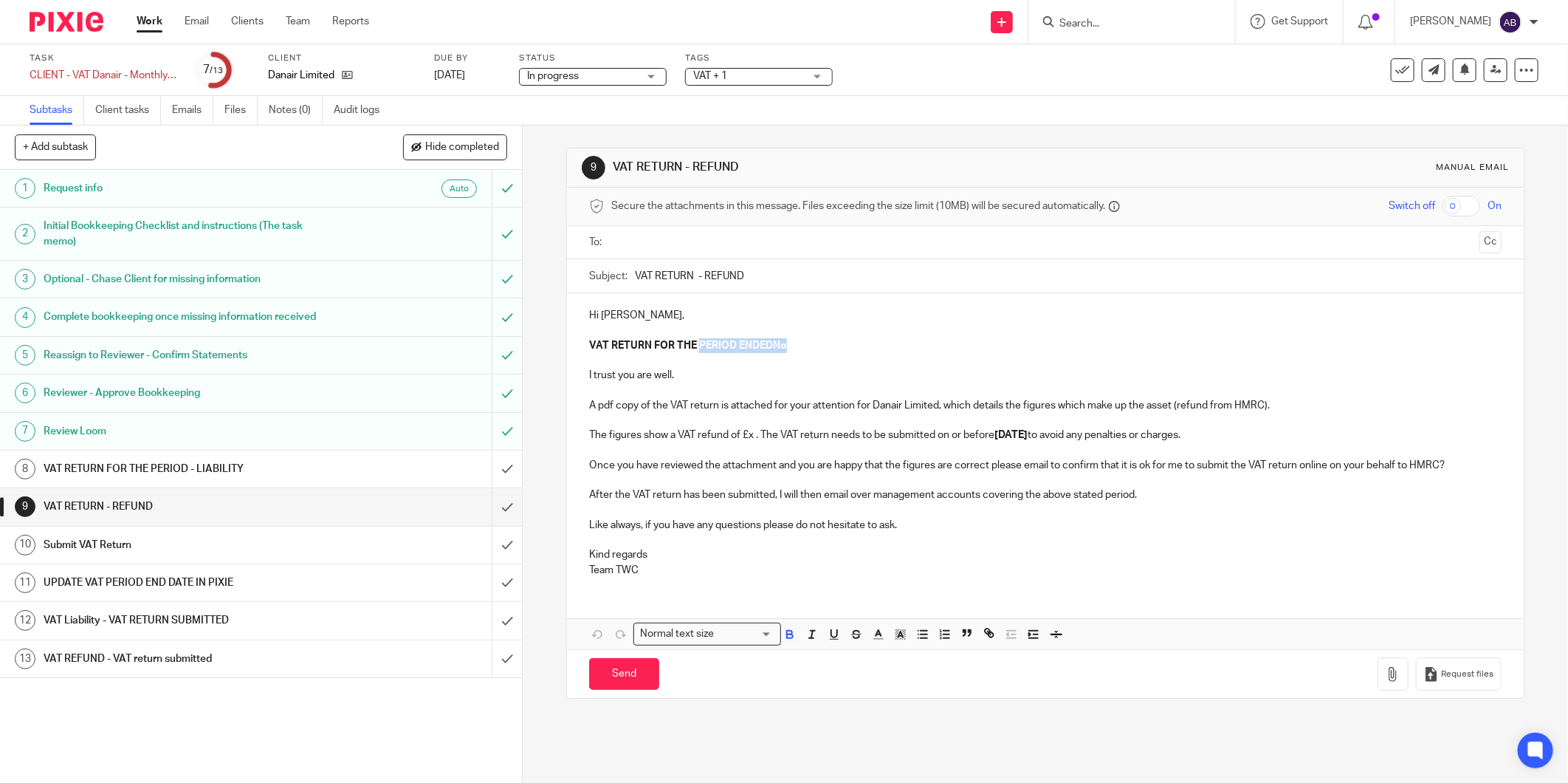
drag, startPoint x: 694, startPoint y: 344, endPoint x: 816, endPoint y: 355, distance: 122.5
click at [815, 352] on div "Hi Daniel, VAT RETURN FOR THE PERIOD ENDEDNo I trust you are well. A pdf copy o…" at bounding box center [1045, 440] width 956 height 296
drag, startPoint x: 795, startPoint y: 344, endPoint x: 892, endPoint y: 348, distance: 97.1
click at [830, 348] on strong "ENDED [DATE]" at bounding box center [795, 345] width 69 height 10
click at [722, 277] on input "VAT RETURN -sEPTEMBER-25- REFUND" at bounding box center [1067, 276] width 866 height 34
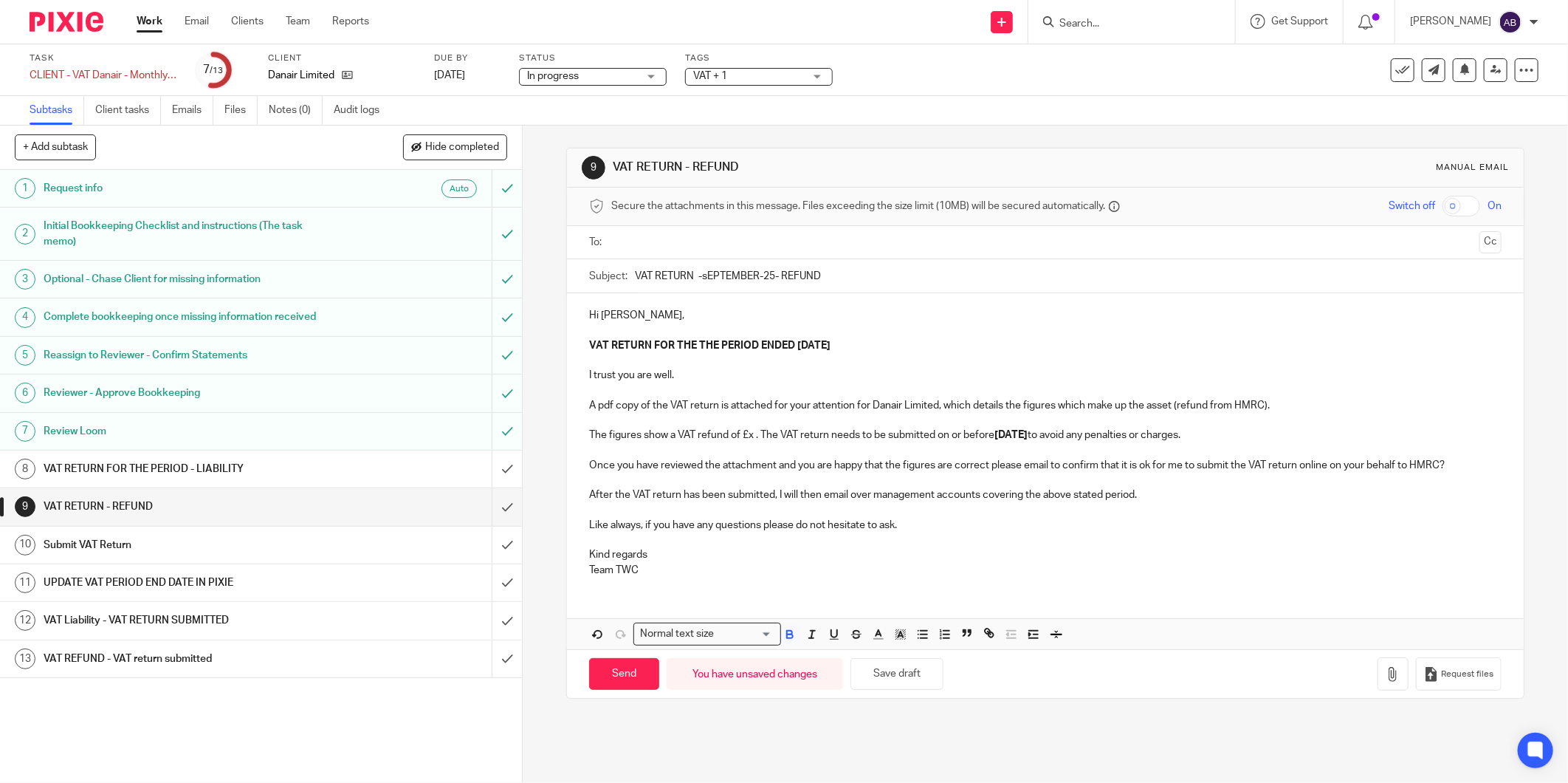
click at [722, 277] on input "VAT RETURN -sEPTEMBER-25- REFUND" at bounding box center [1067, 276] width 866 height 34
type input "VAT RETURN -September-25- REFUND"
click at [741, 434] on p "The figures show a VAT refund of £ 1,446.38 . The VAT return needs to be submit…" at bounding box center [1045, 435] width 913 height 15
click at [740, 434] on p "The figures show a VAT refund of £ 1,446.38 . The VAT return needs to be submit…" at bounding box center [1045, 435] width 913 height 15
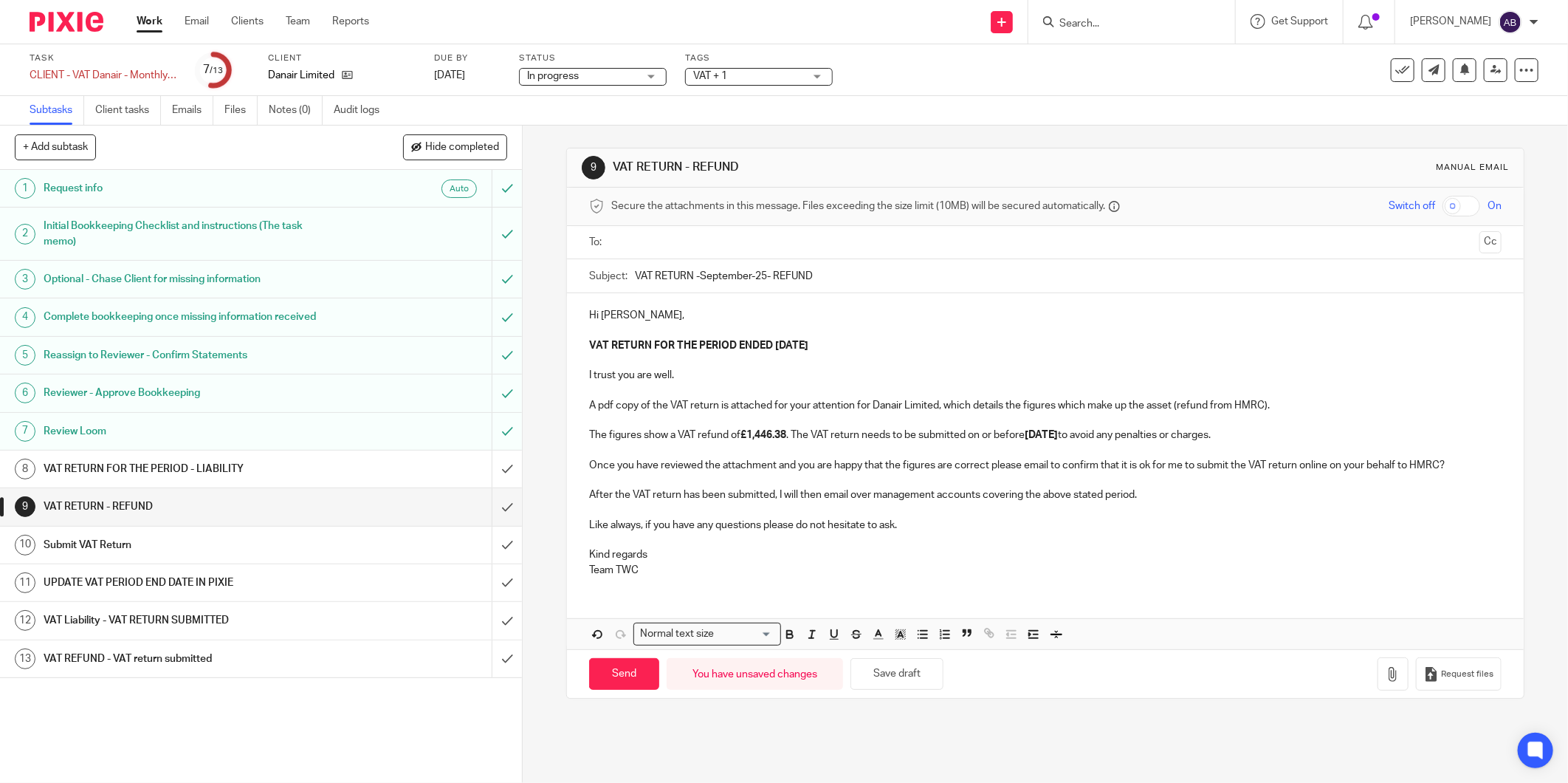
drag, startPoint x: 760, startPoint y: 449, endPoint x: 768, endPoint y: 449, distance: 8.0
click at [762, 449] on p at bounding box center [1045, 450] width 913 height 15
click at [740, 438] on strong "£1,446.38" at bounding box center [763, 435] width 45 height 10
drag, startPoint x: 970, startPoint y: 447, endPoint x: 1038, endPoint y: 443, distance: 68.1
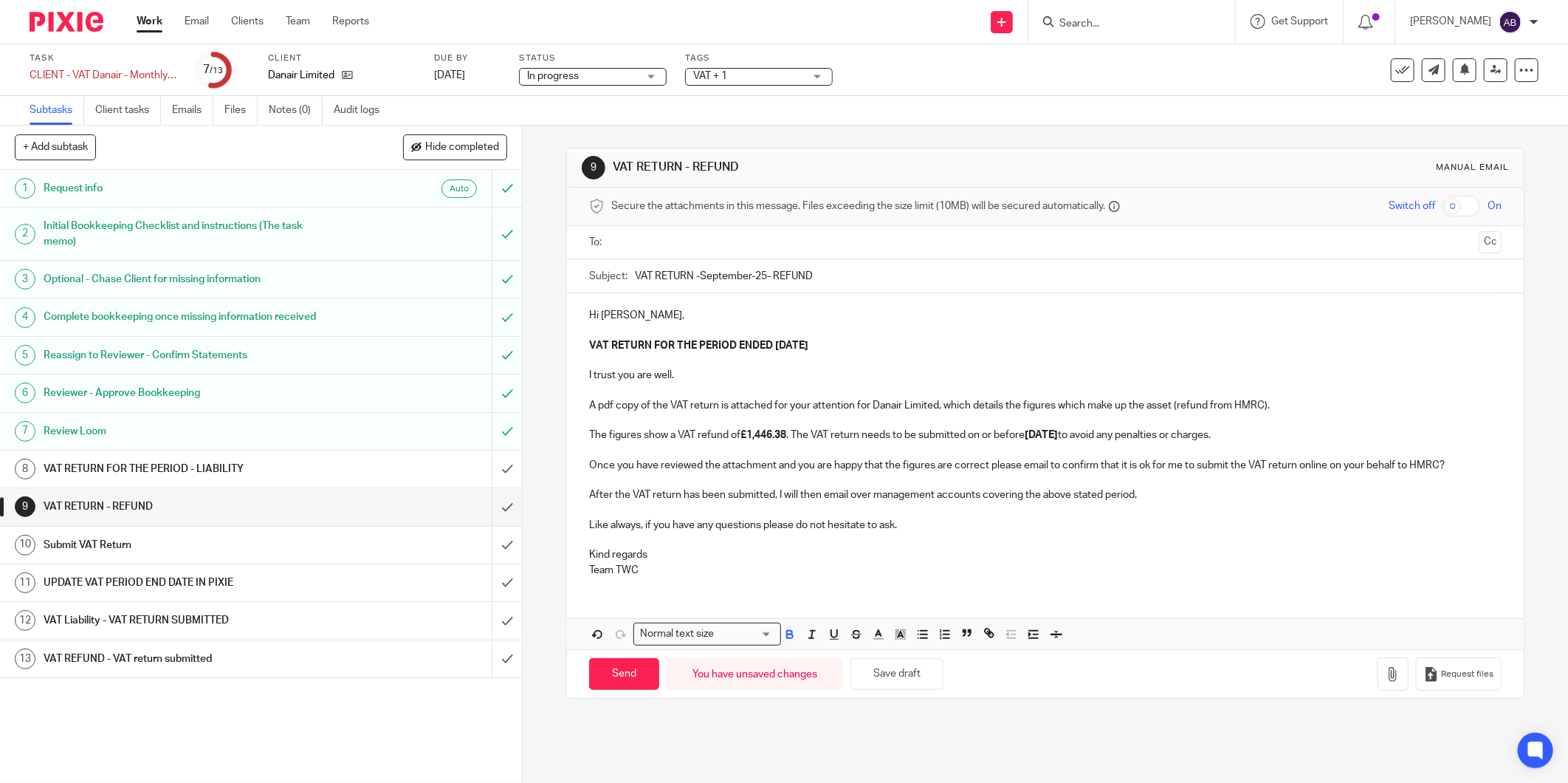
click at [977, 447] on p at bounding box center [1045, 450] width 913 height 15
click at [1043, 433] on strong "7 May 2025" at bounding box center [1041, 435] width 34 height 10
click at [1044, 433] on strong "7 May 2025" at bounding box center [1041, 435] width 34 height 10
click at [890, 681] on button "Save draft" at bounding box center [896, 673] width 93 height 32
click at [234, 467] on h1 "VAT RETURN FOR THE PERIOD - LIABILITY" at bounding box center [188, 468] width 289 height 22
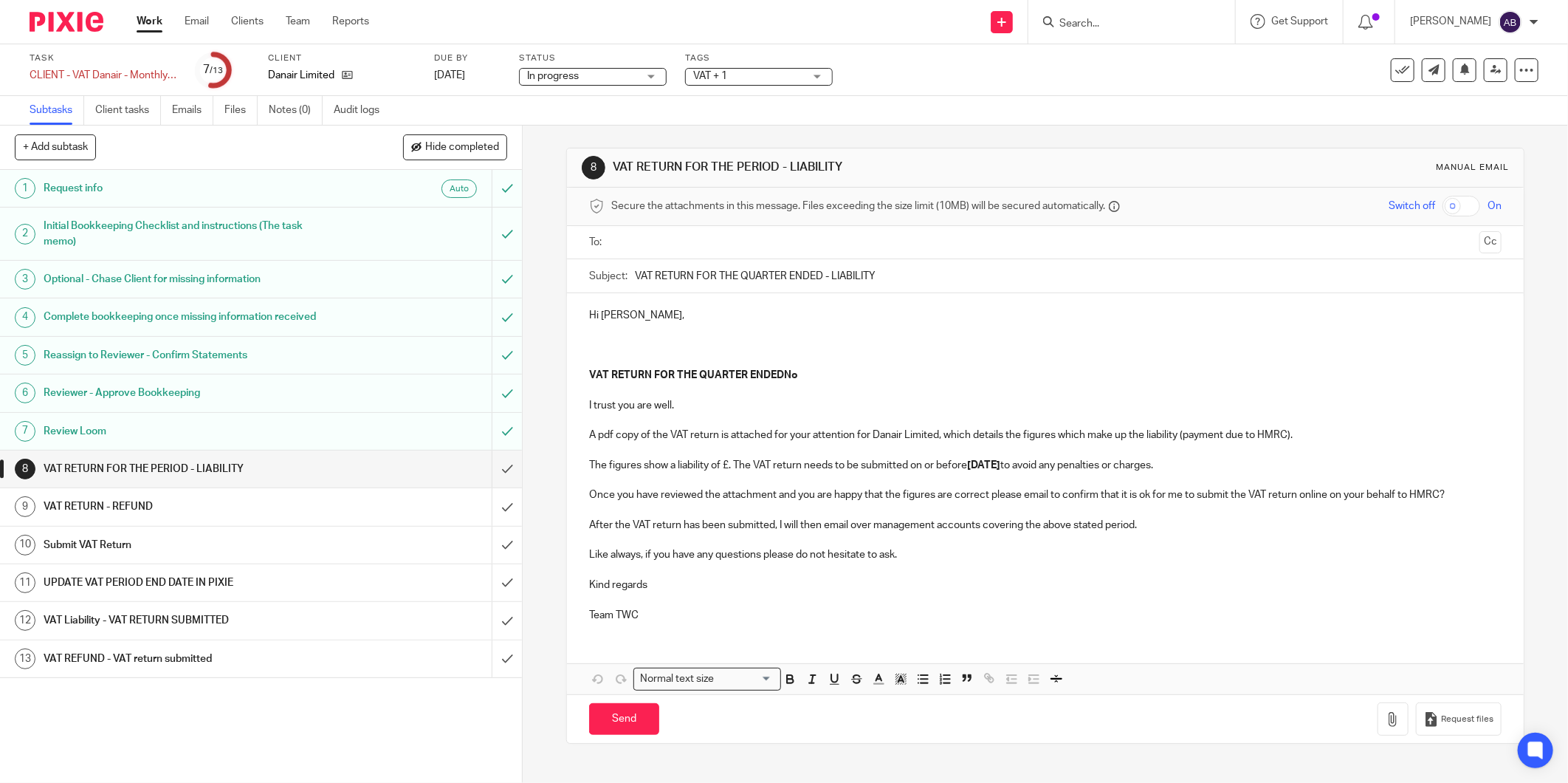
click at [231, 493] on link "9 VAT RETURN - REFUND" at bounding box center [245, 507] width 492 height 37
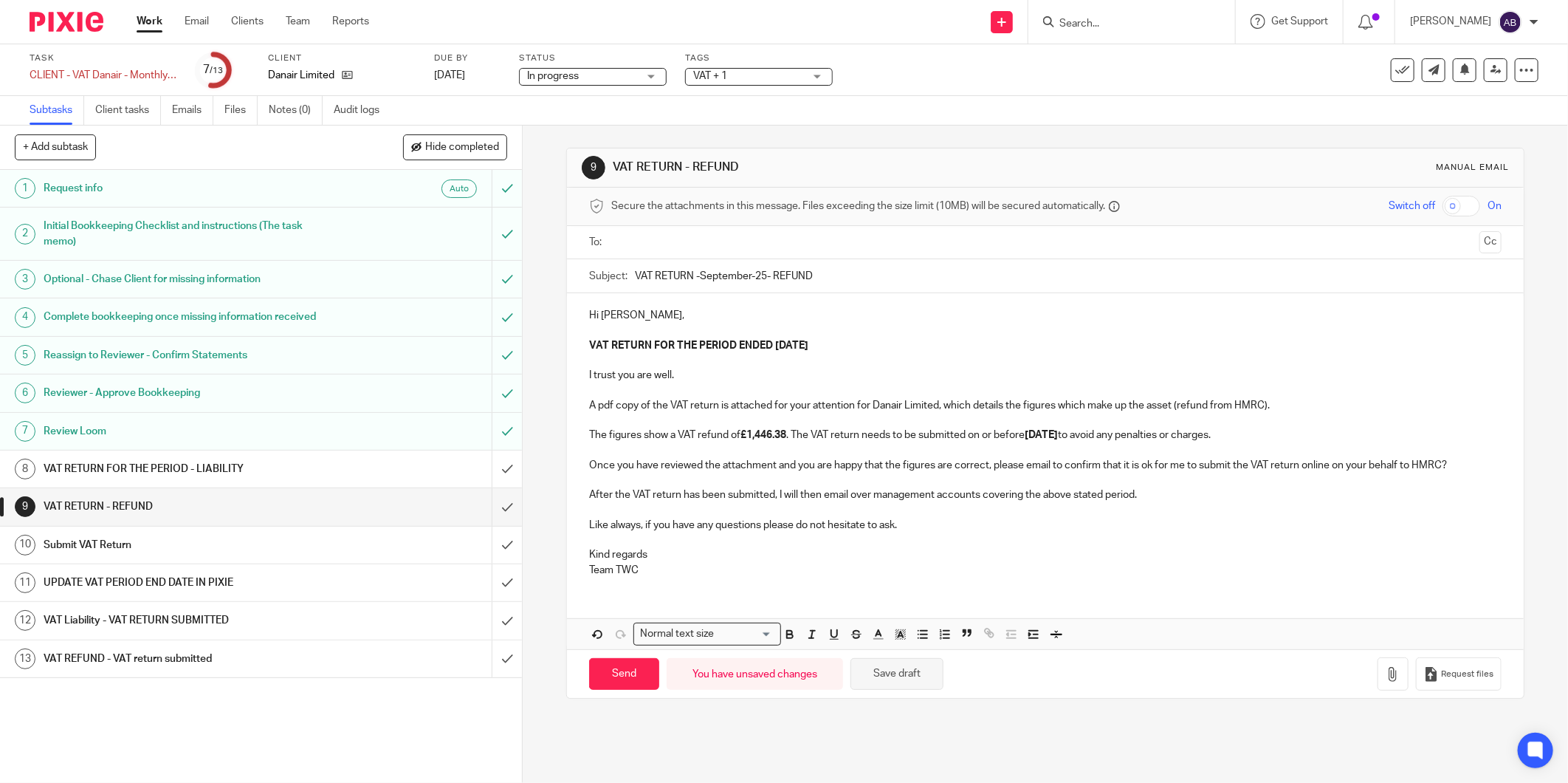
click at [899, 668] on button "Save draft" at bounding box center [896, 673] width 93 height 32
